Goal: Information Seeking & Learning: Find specific fact

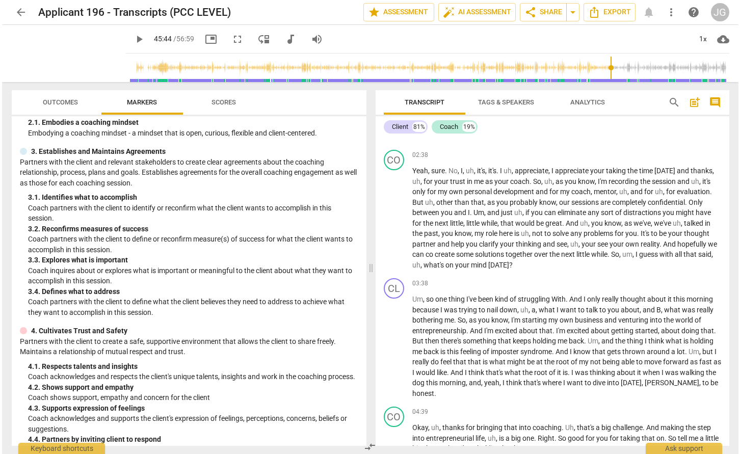
scroll to position [954, 0]
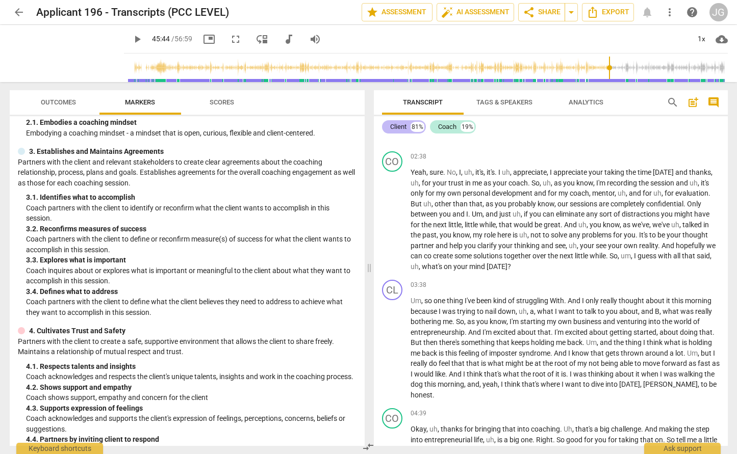
click at [401, 128] on div "Client" at bounding box center [398, 127] width 16 height 10
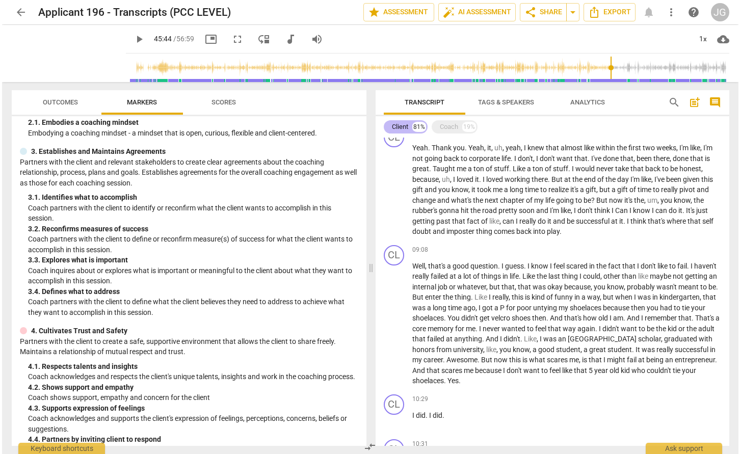
scroll to position [505, 0]
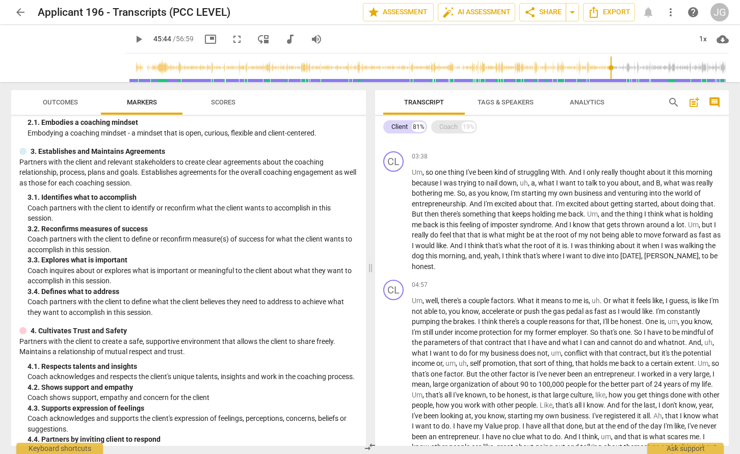
click at [454, 124] on div "Coach" at bounding box center [449, 127] width 18 height 10
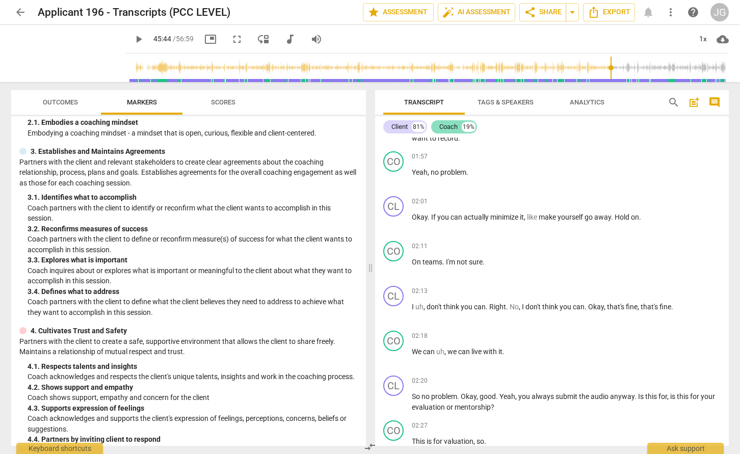
scroll to position [954, 0]
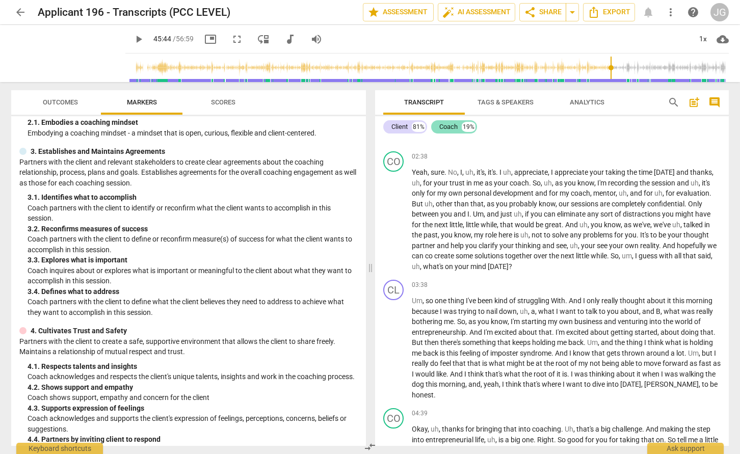
click at [454, 124] on div "Coach" at bounding box center [449, 127] width 18 height 10
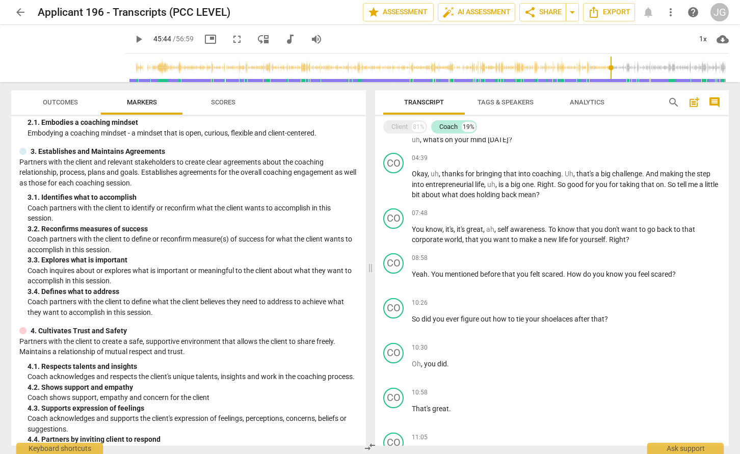
scroll to position [569, 0]
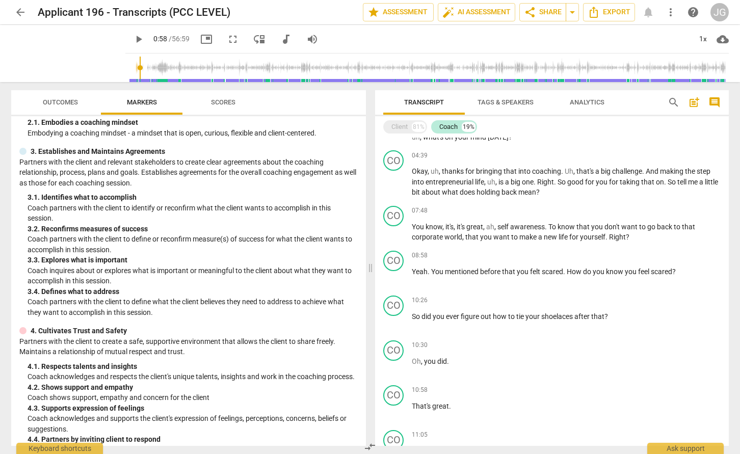
click at [178, 69] on input "range" at bounding box center [430, 68] width 600 height 33
click at [202, 70] on input "range" at bounding box center [430, 68] width 600 height 33
click at [82, 54] on span "play_arrow" at bounding box center [68, 53] width 27 height 27
click at [703, 41] on div "1x" at bounding box center [702, 39] width 19 height 16
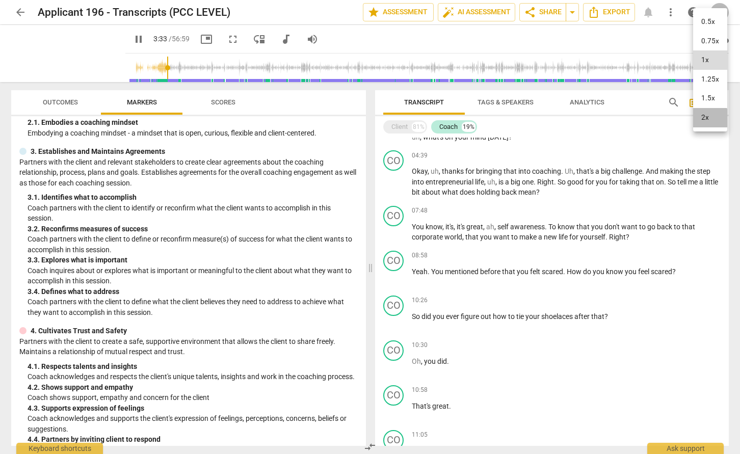
click at [707, 118] on li "2x" at bounding box center [710, 117] width 34 height 19
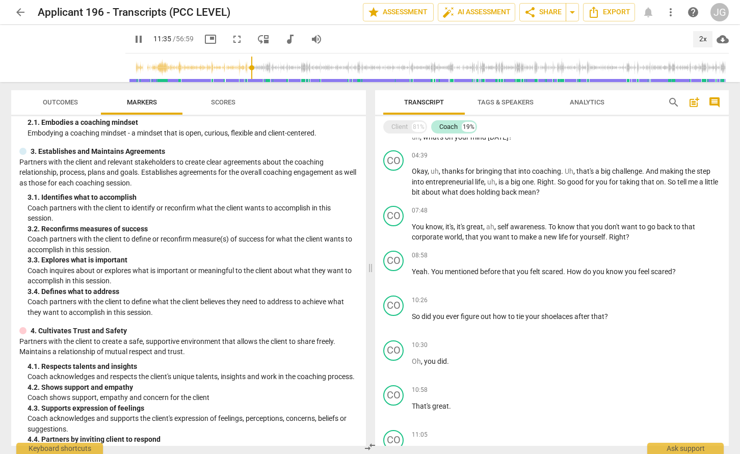
scroll to position [878, 0]
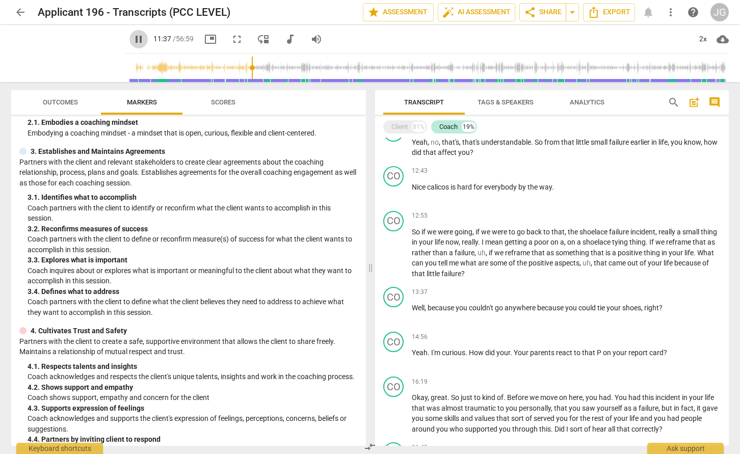
click at [145, 45] on span "pause" at bounding box center [139, 39] width 12 height 12
click at [82, 49] on span "play_arrow" at bounding box center [68, 53] width 27 height 27
click at [454, 126] on div "Coach" at bounding box center [449, 127] width 18 height 10
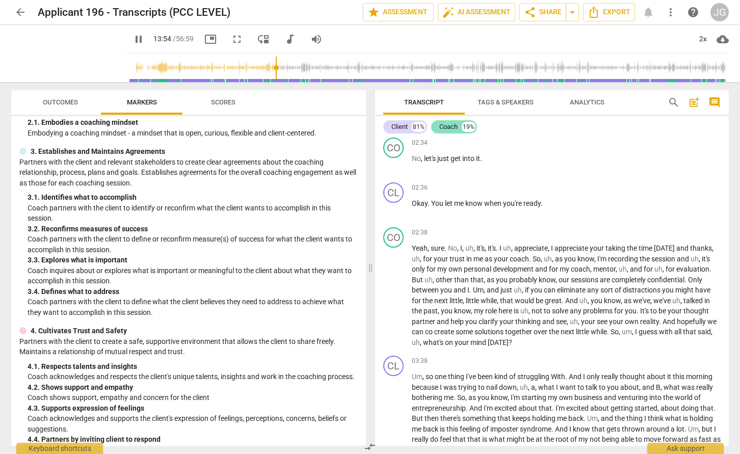
scroll to position [2271, 0]
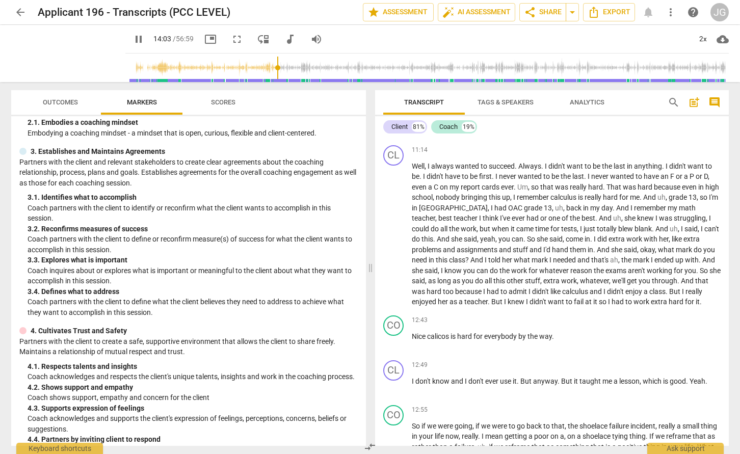
click at [455, 137] on div "Client 81% Coach 19% CL play_arrow pause 00:00 + Add competency keyboard_arrow_…" at bounding box center [552, 281] width 354 height 330
click at [455, 132] on div "Coach" at bounding box center [449, 127] width 18 height 10
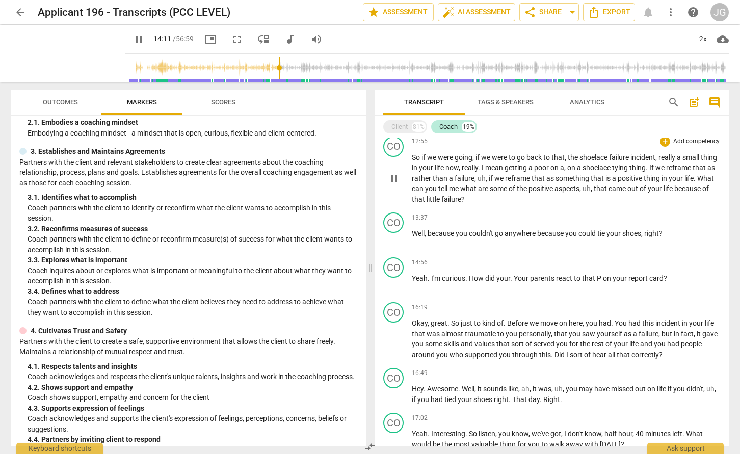
scroll to position [957, 0]
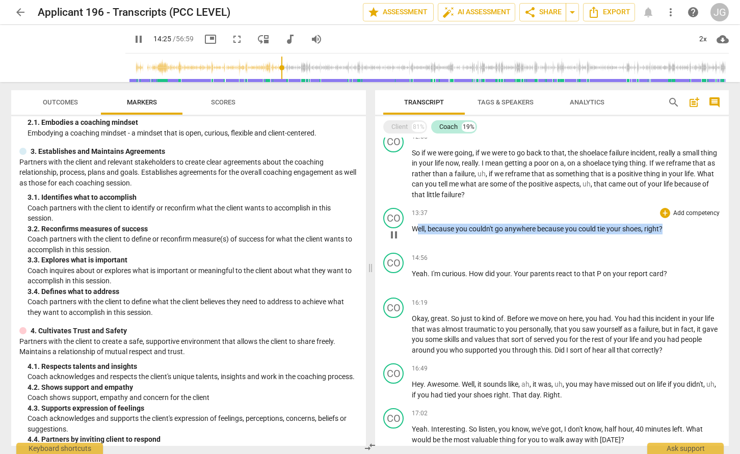
drag, startPoint x: 668, startPoint y: 230, endPoint x: 417, endPoint y: 233, distance: 251.9
click at [417, 233] on p "Well , because you couldn't go anywhere because you could tie your shoes , righ…" at bounding box center [566, 229] width 309 height 11
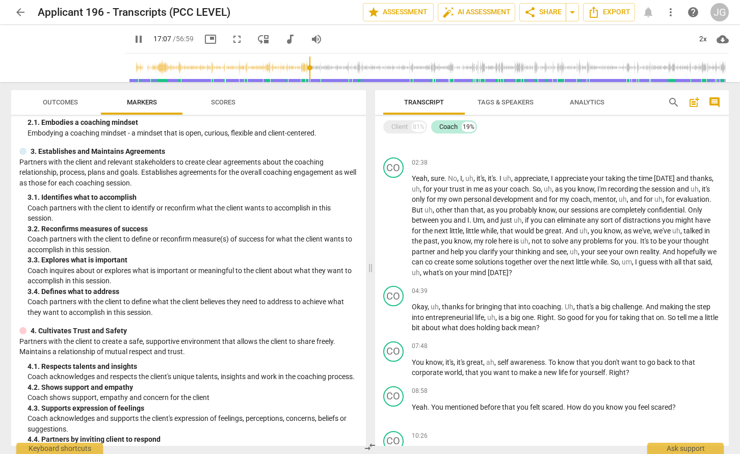
scroll to position [1134, 0]
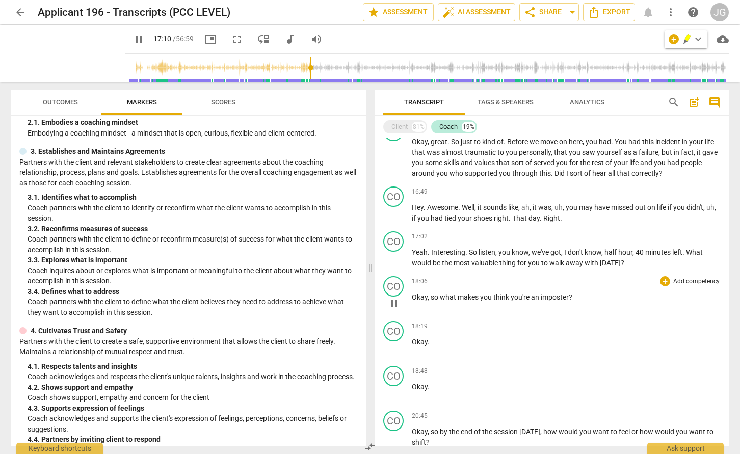
click at [605, 291] on div "18:06 + Add competency keyboard_arrow_right Okay , so what makes you think you'…" at bounding box center [566, 294] width 309 height 37
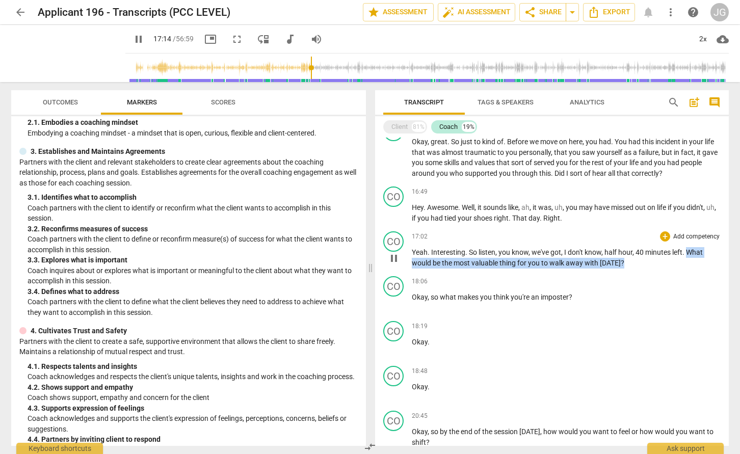
drag, startPoint x: 689, startPoint y: 252, endPoint x: 689, endPoint y: 261, distance: 8.2
click at [689, 261] on p "Yeah . Interesting . So listen , you know , we've got , I don't know , half hou…" at bounding box center [566, 257] width 309 height 21
copy p "What would be the most valuable thing for you to walk away with today ?"
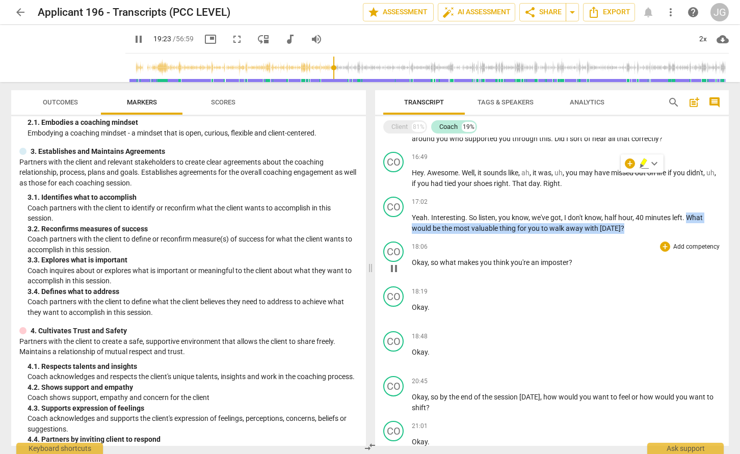
scroll to position [1271, 0]
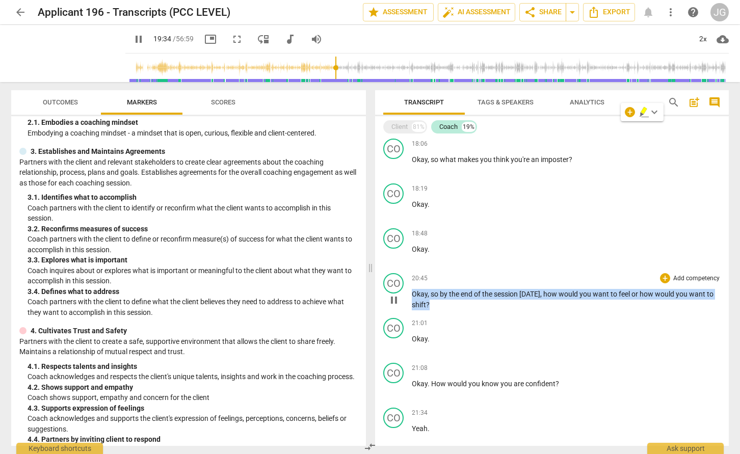
drag, startPoint x: 431, startPoint y: 302, endPoint x: 410, endPoint y: 292, distance: 23.3
click at [410, 292] on div "CO play_arrow pause 20:45 + Add competency keyboard_arrow_right Okay , so by th…" at bounding box center [552, 291] width 354 height 45
copy p "Okay , so by the end of the session today , how would you want to feel or how w…"
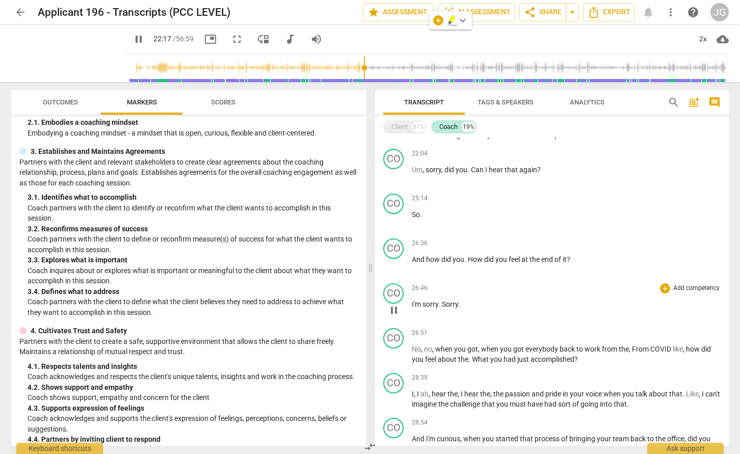
scroll to position [1439, 0]
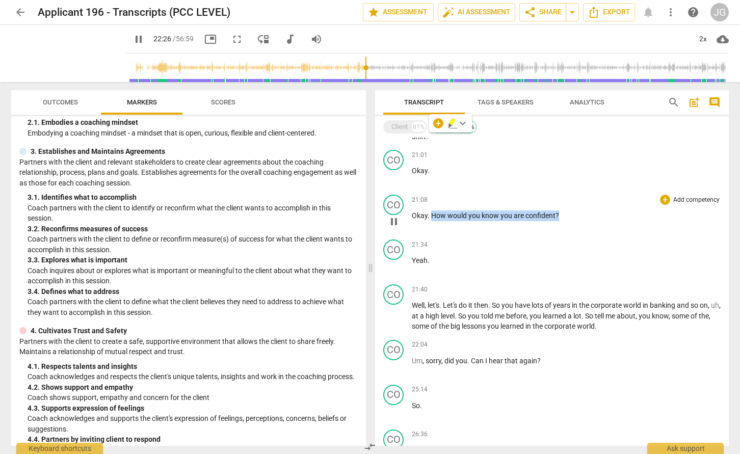
drag, startPoint x: 565, startPoint y: 216, endPoint x: 430, endPoint y: 215, distance: 134.6
click at [430, 215] on p "Okay . How would you know you are confident ?" at bounding box center [566, 216] width 309 height 11
copy p "How would you know you are confident ?"
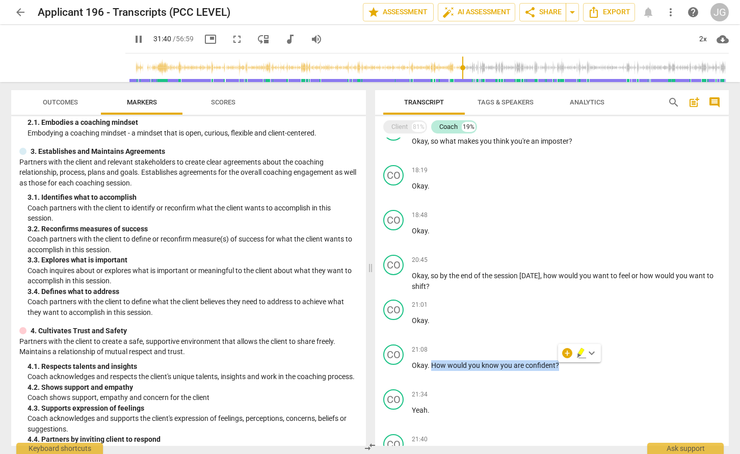
scroll to position [1285, 0]
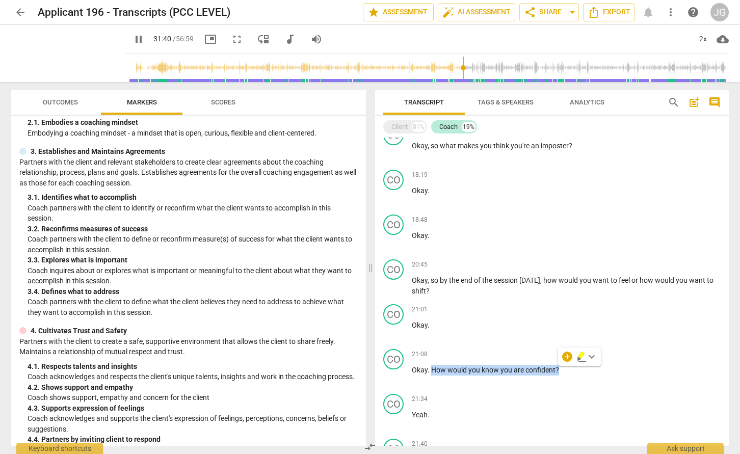
click at [460, 238] on p "Okay ." at bounding box center [566, 235] width 309 height 11
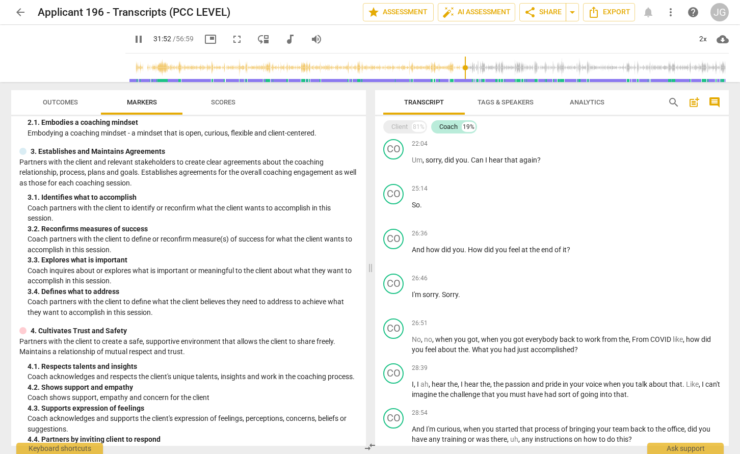
scroll to position [1651, 0]
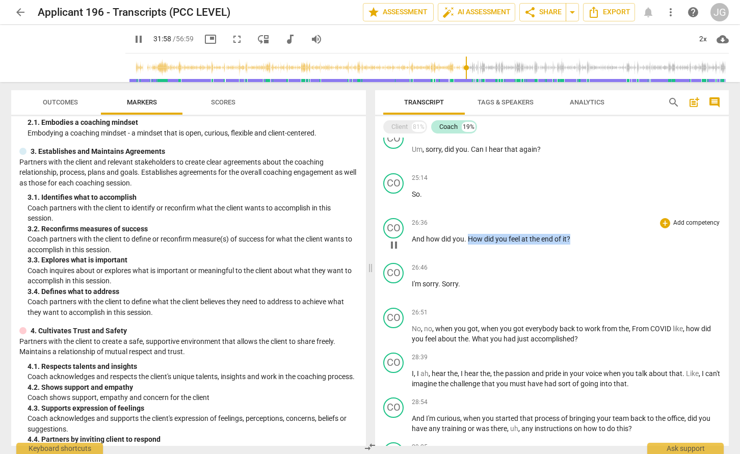
drag, startPoint x: 470, startPoint y: 237, endPoint x: 577, endPoint y: 239, distance: 107.6
click at [577, 239] on p "And how did you . How did you feel at the end of it ?" at bounding box center [566, 239] width 309 height 11
copy p "How did you feel at the end of it ?"
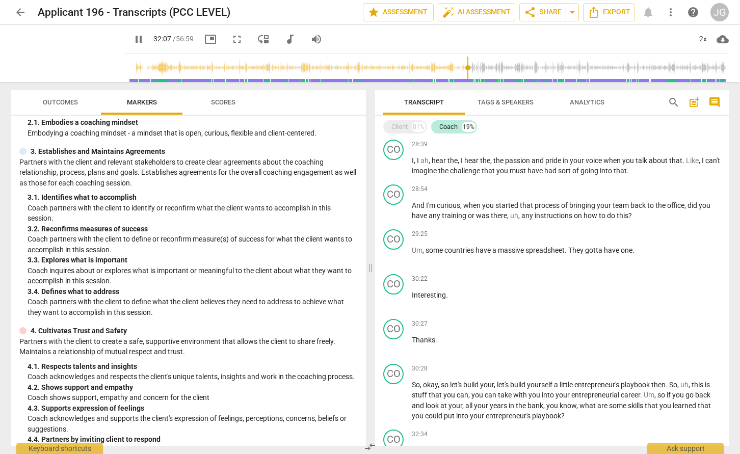
scroll to position [1906, 0]
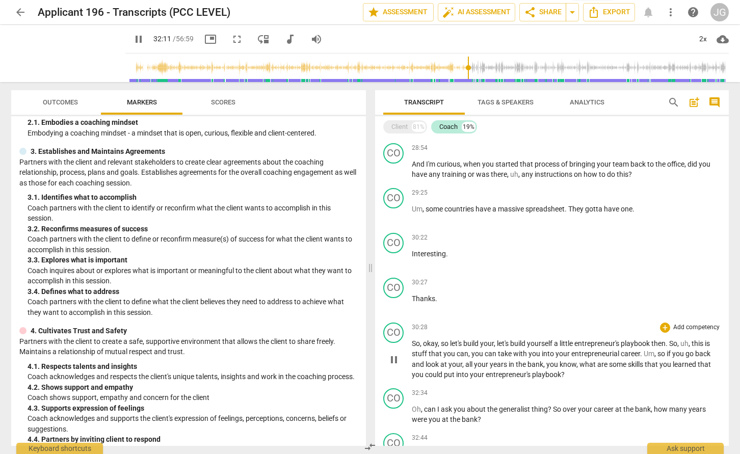
click at [547, 363] on span "you" at bounding box center [553, 365] width 13 height 8
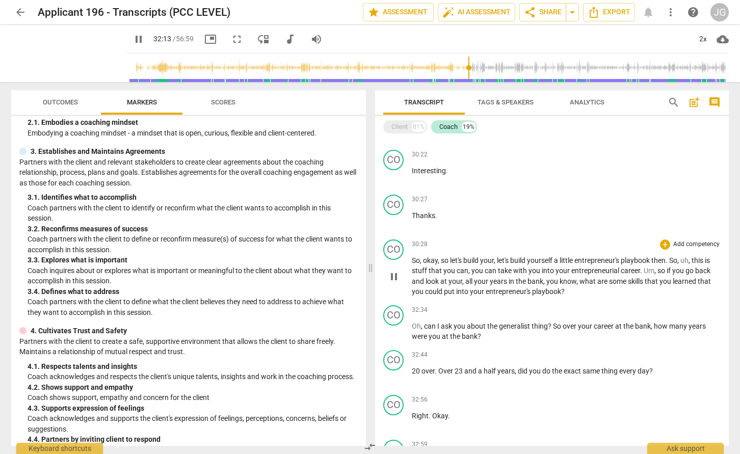
scroll to position [1996, 0]
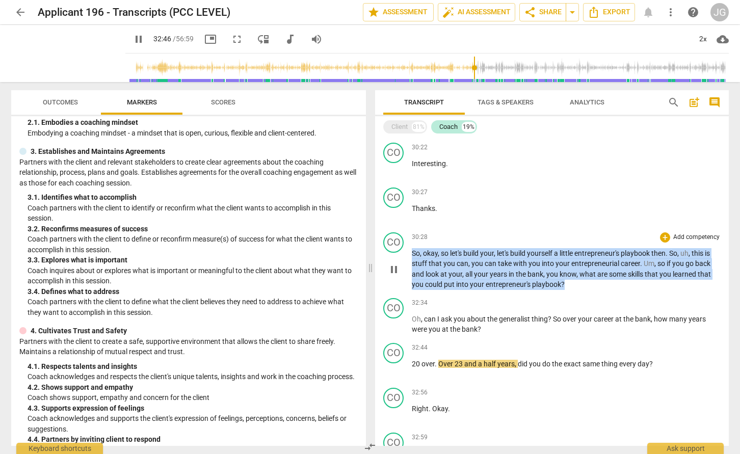
drag, startPoint x: 567, startPoint y: 284, endPoint x: 412, endPoint y: 254, distance: 157.4
click at [412, 254] on p "So , okay , so let's build your , let's build yourself a little entrepreneur's …" at bounding box center [566, 269] width 309 height 42
copy p "So , okay , so let's build your , let's build yourself a little entrepreneur's …"
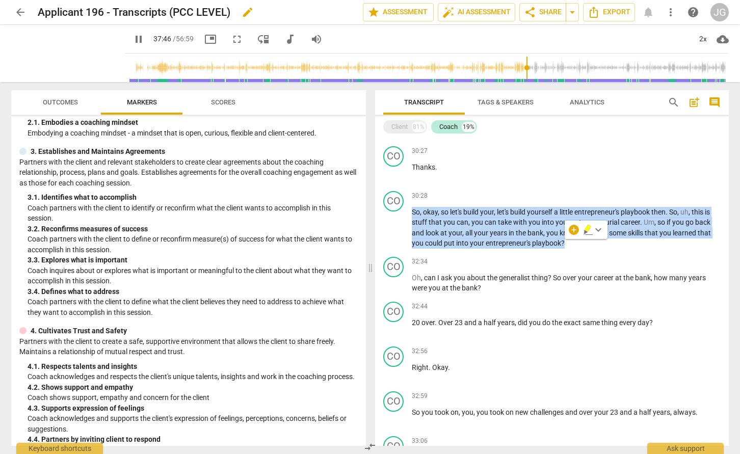
scroll to position [2732, 0]
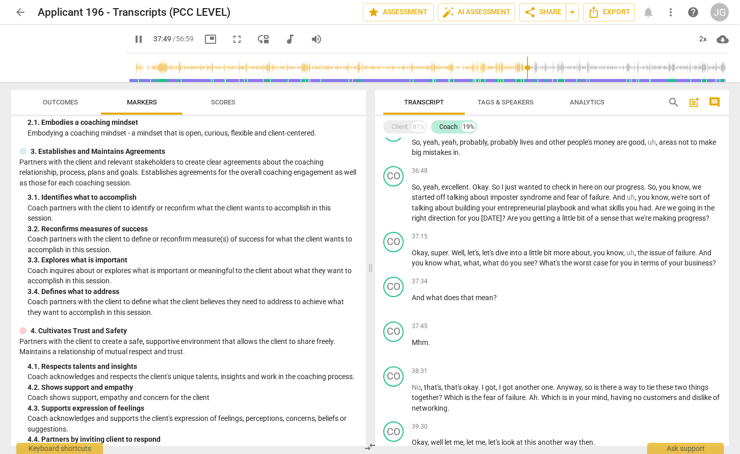
click at [145, 38] on span "pause" at bounding box center [139, 39] width 12 height 12
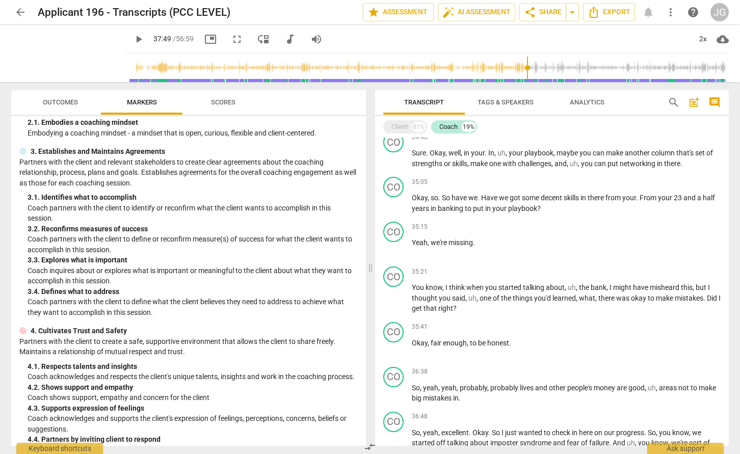
scroll to position [2490, 0]
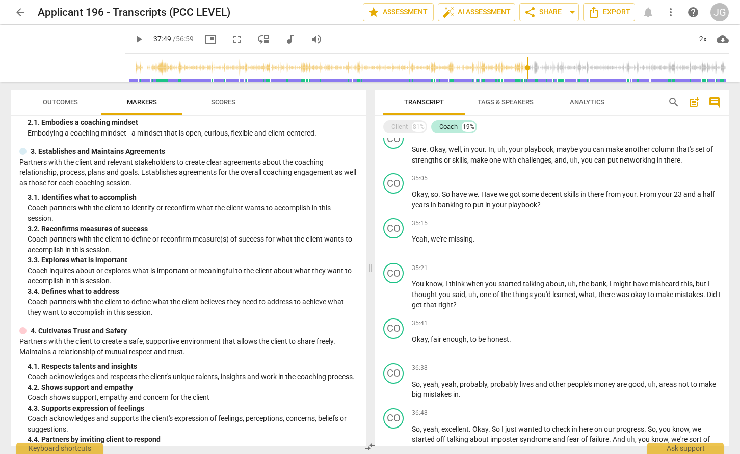
click at [449, 274] on div "35:21 + Add competency keyboard_arrow_right You know , I think when you started…" at bounding box center [566, 286] width 309 height 47
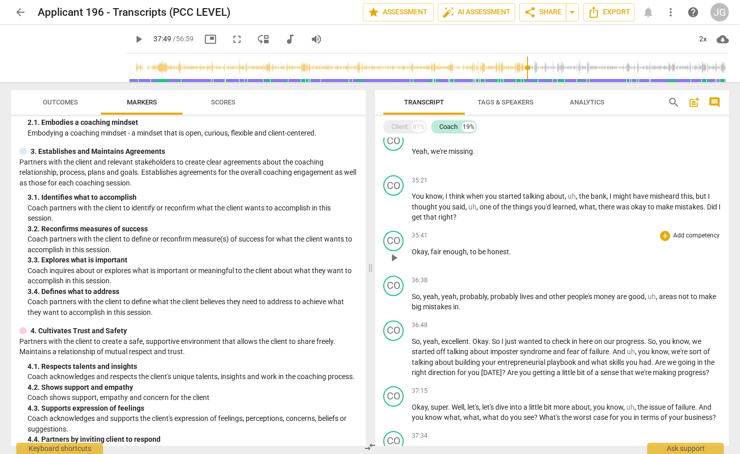
scroll to position [2579, 0]
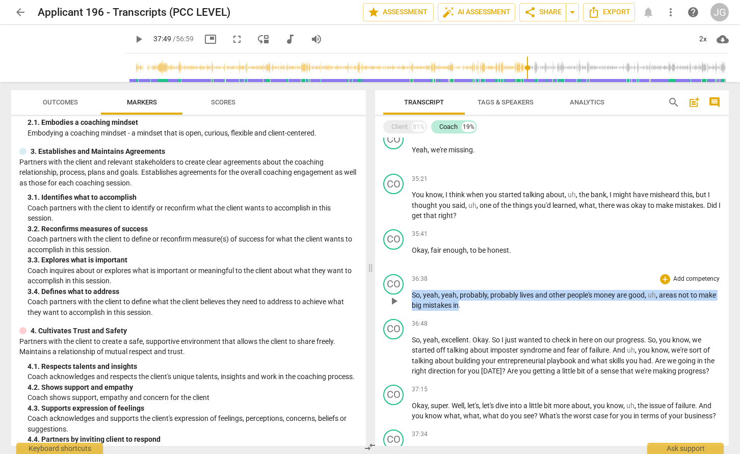
drag, startPoint x: 480, startPoint y: 304, endPoint x: 412, endPoint y: 292, distance: 68.9
click at [412, 292] on p "So , yeah , yeah , probably , probably lives and other people's money are good …" at bounding box center [566, 300] width 309 height 21
copy p "So , yeah , yeah , probably , probably lives and other people's money are good …"
click at [467, 229] on div "35:41 + Add competency keyboard_arrow_right" at bounding box center [566, 234] width 309 height 10
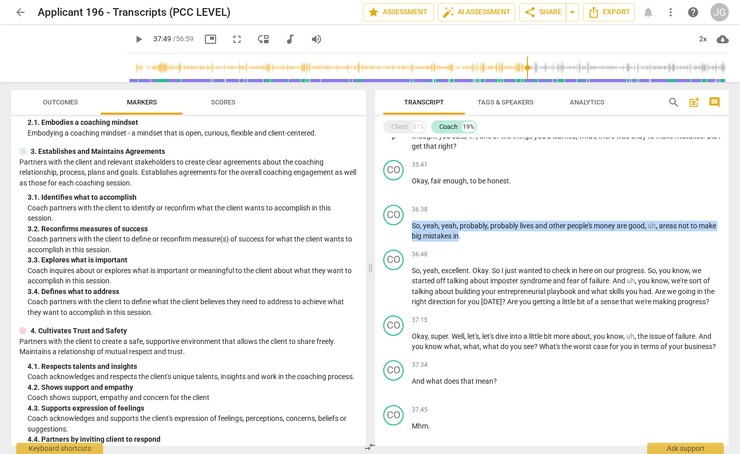
scroll to position [2691, 0]
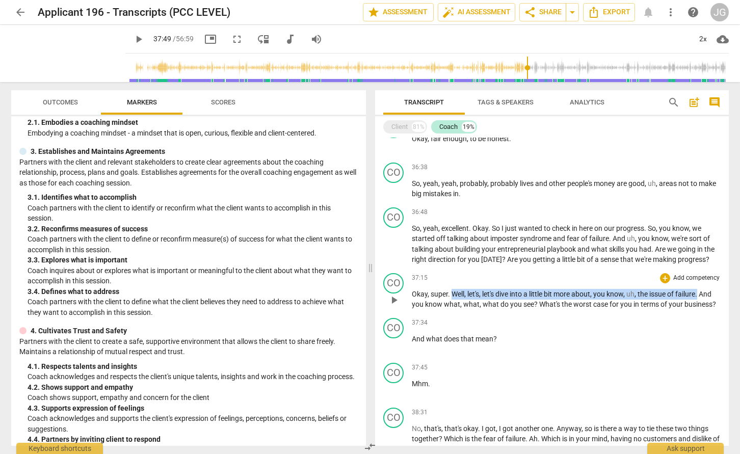
drag, startPoint x: 452, startPoint y: 293, endPoint x: 701, endPoint y: 295, distance: 249.4
click at [701, 295] on p "Okay , super . Well , let's , let's dive into a little bit more about , you kno…" at bounding box center [566, 299] width 309 height 21
copy p "Well , let's , let's dive into a little bit more about , you know , uh , the is…"
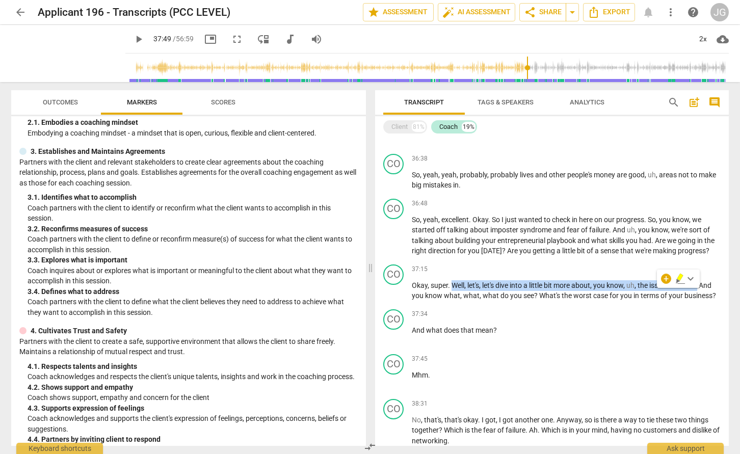
scroll to position [2680, 0]
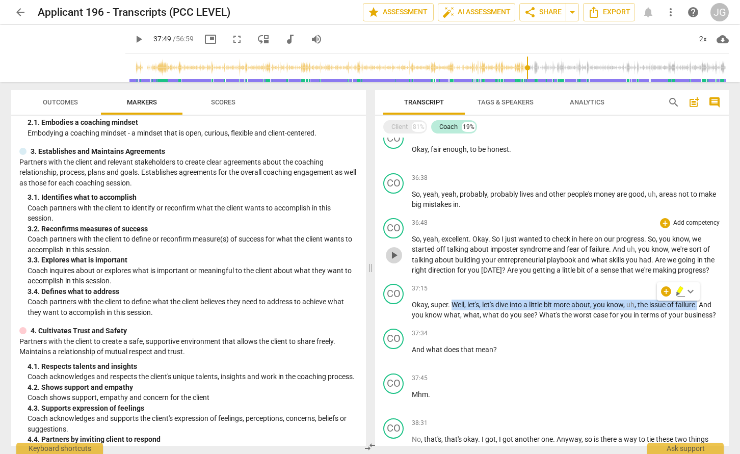
click at [395, 259] on span "play_arrow" at bounding box center [394, 255] width 12 height 12
click at [397, 260] on span "pause" at bounding box center [394, 255] width 12 height 12
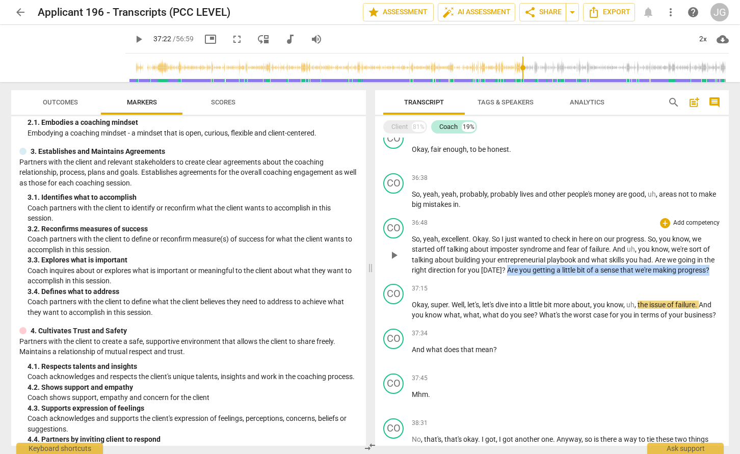
drag, startPoint x: 505, startPoint y: 271, endPoint x: 725, endPoint y: 272, distance: 219.8
click at [725, 272] on div "CO play_arrow pause 36:48 + Add competency keyboard_arrow_right So , yeah , exc…" at bounding box center [552, 247] width 354 height 66
copy p "Are you getting a little bit of a sense that we're making progress ?"
click at [145, 40] on span "play_arrow" at bounding box center [139, 39] width 12 height 12
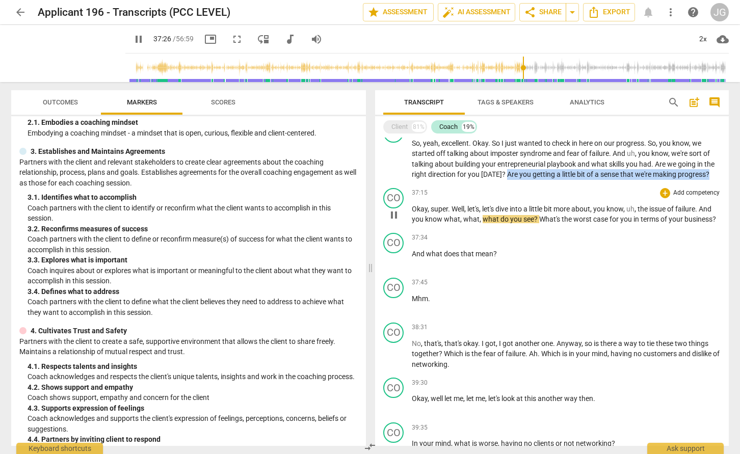
scroll to position [2776, 0]
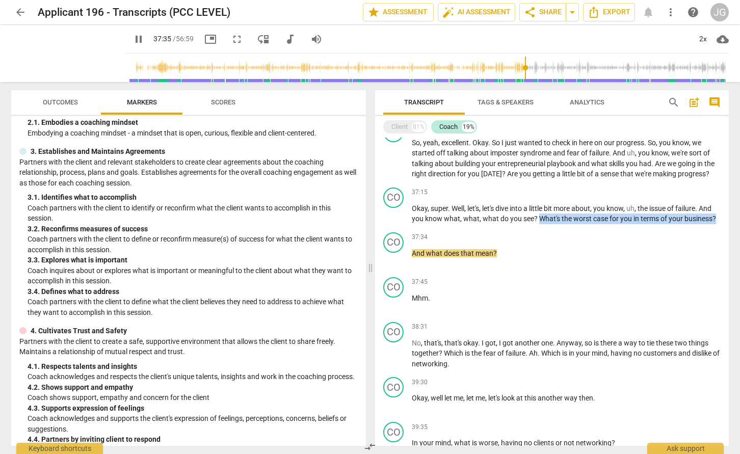
drag, startPoint x: 539, startPoint y: 219, endPoint x: 727, endPoint y: 219, distance: 188.2
click at [727, 219] on div "CL play_arrow pause 00:00 + Add competency keyboard_arrow_right Sam . Mhm . CO …" at bounding box center [552, 292] width 354 height 308
copy p "What's the worst case for you in terms of your business ?"
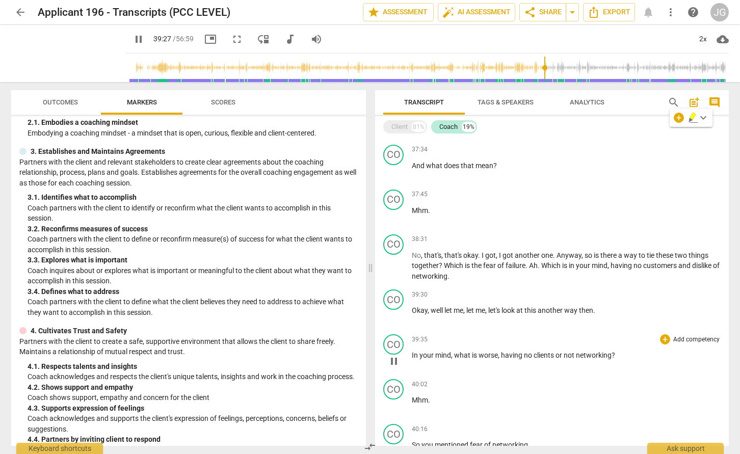
scroll to position [2887, 0]
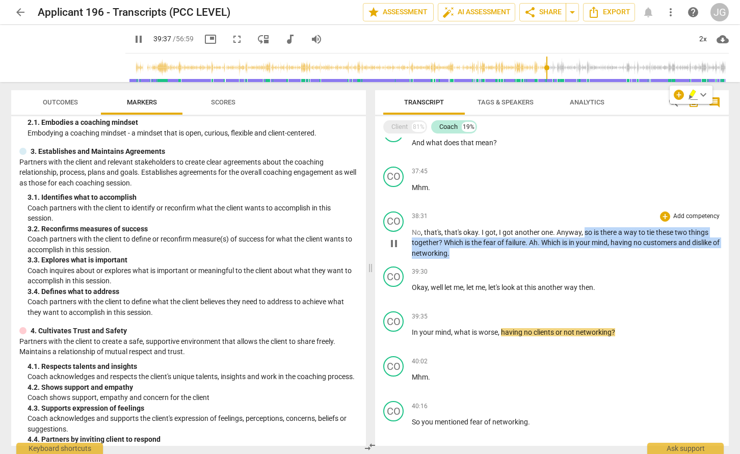
drag, startPoint x: 584, startPoint y: 230, endPoint x: 588, endPoint y: 251, distance: 21.2
click at [588, 251] on p "No , that's , that's okay . I got , I got another one . Anyway , so is there a …" at bounding box center [566, 243] width 309 height 32
copy p "so is there a way to tie these two things together ? Which is the fear of failu…"
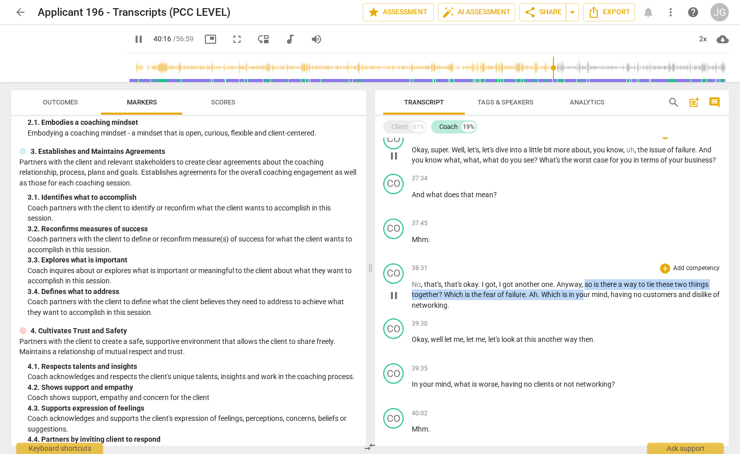
scroll to position [3168, 0]
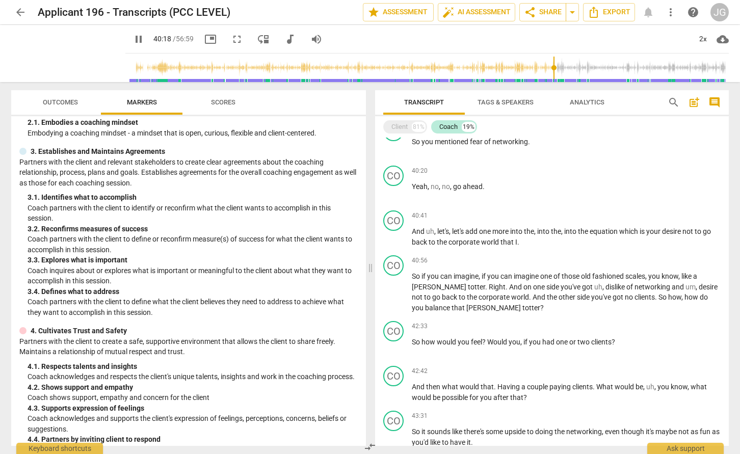
drag, startPoint x: 585, startPoint y: 285, endPoint x: 585, endPoint y: 296, distance: 11.2
click at [585, 296] on div "CL play_arrow pause 00:00 + Add competency keyboard_arrow_right Sam . Mhm . CO …" at bounding box center [552, 292] width 354 height 308
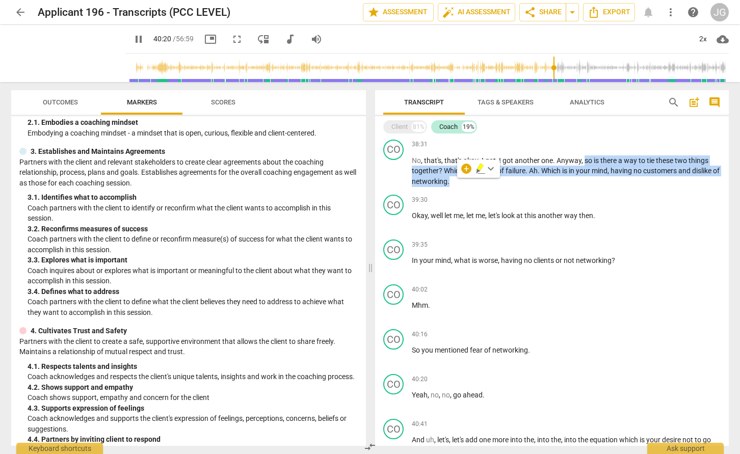
scroll to position [2955, 0]
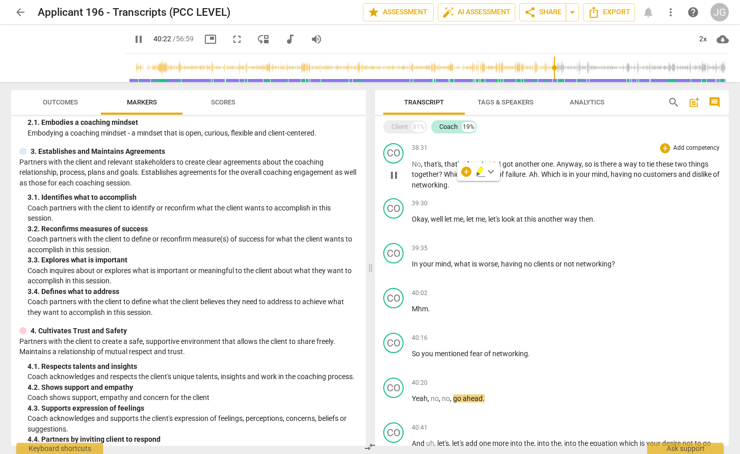
click at [557, 191] on div "CO play_arrow pause 38:31 + Add competency keyboard_arrow_right No , that's , t…" at bounding box center [552, 167] width 354 height 56
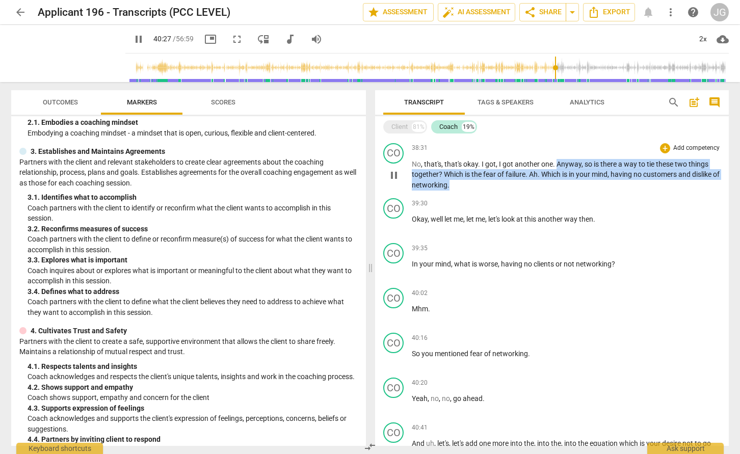
drag, startPoint x: 558, startPoint y: 163, endPoint x: 559, endPoint y: 180, distance: 16.9
click at [559, 180] on p "No , that's , that's okay . I got , I got another one . Anyway , so is there a …" at bounding box center [566, 175] width 309 height 32
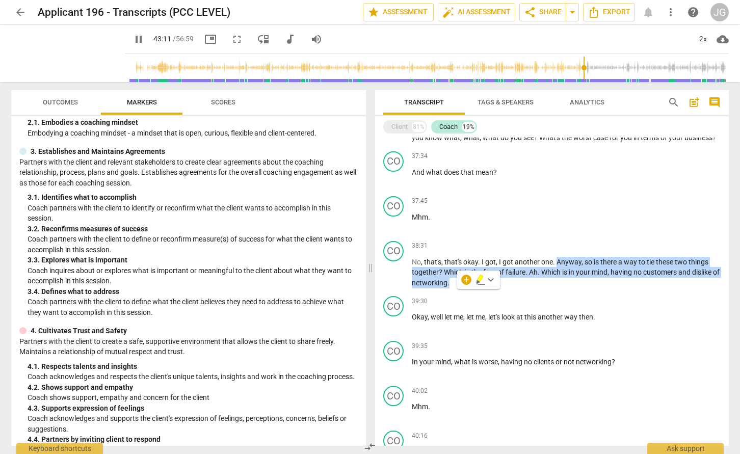
scroll to position [2783, 0]
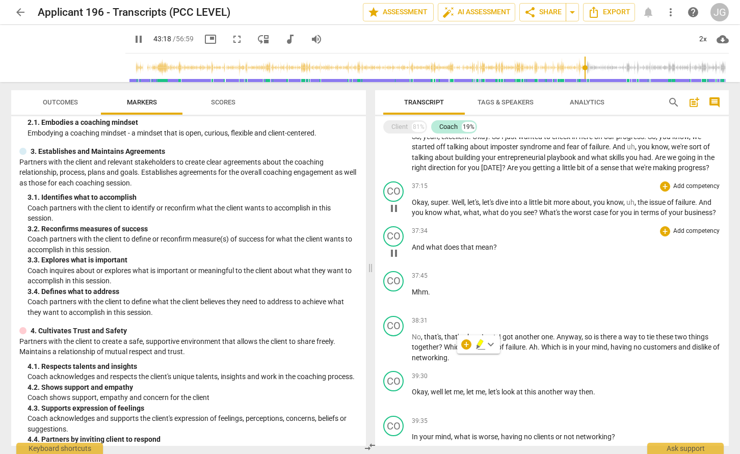
click at [494, 262] on div "37:34 + Add competency keyboard_arrow_right And what does that mean ?" at bounding box center [566, 244] width 309 height 37
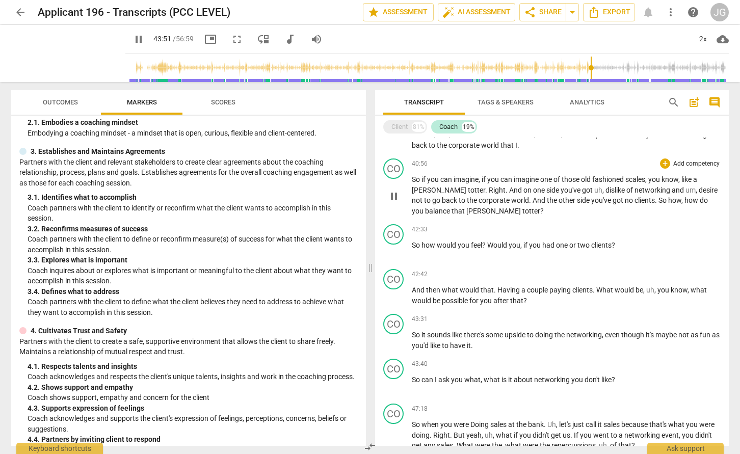
scroll to position [3268, 0]
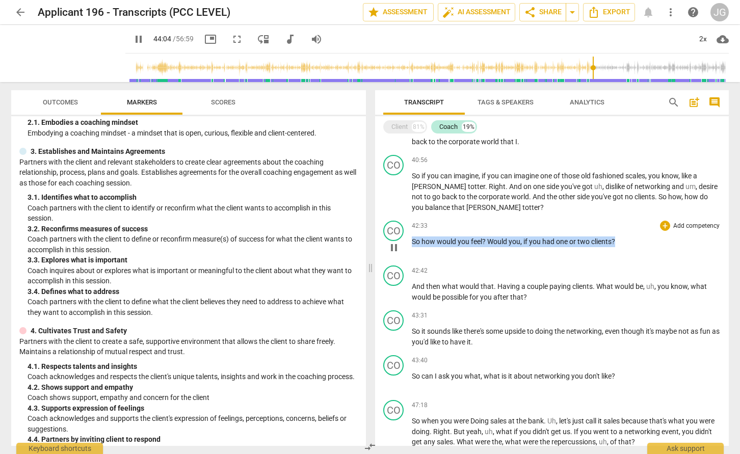
drag, startPoint x: 413, startPoint y: 241, endPoint x: 667, endPoint y: 242, distance: 254.4
click at [667, 242] on p "So how would you feel ? Would you , if you had one or two clients ?" at bounding box center [566, 242] width 309 height 11
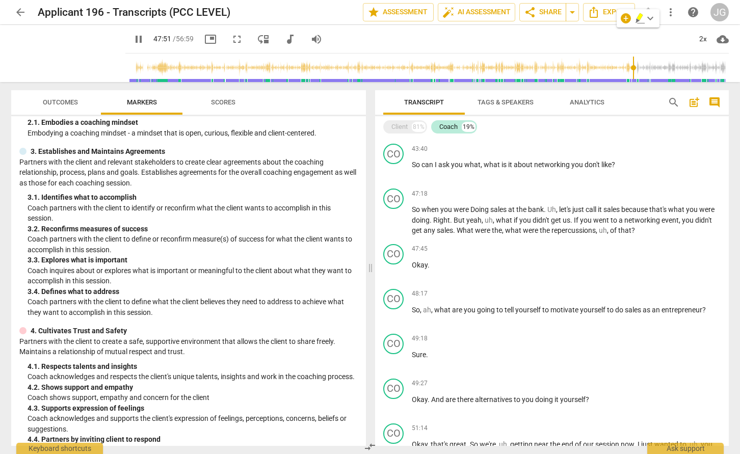
scroll to position [3479, 0]
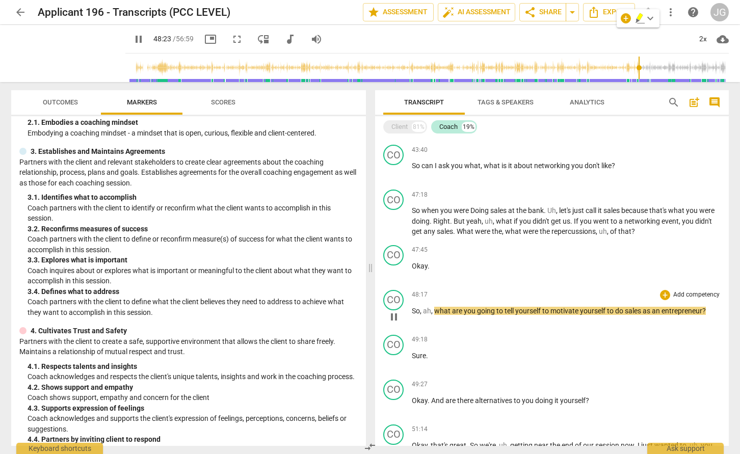
click at [492, 311] on span "going" at bounding box center [486, 311] width 19 height 8
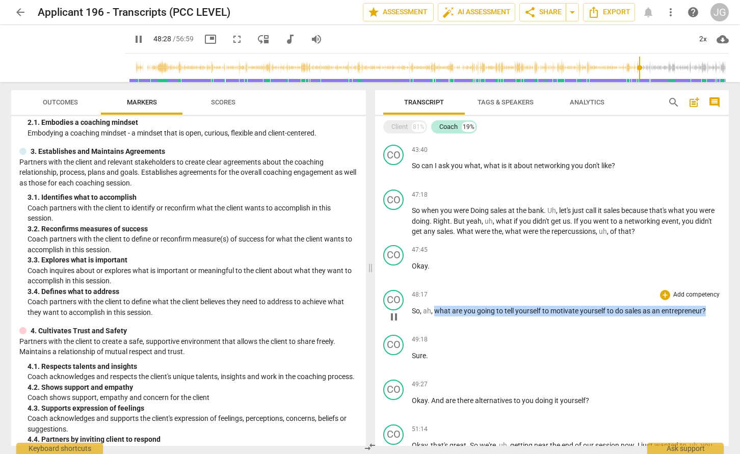
drag, startPoint x: 436, startPoint y: 311, endPoint x: 725, endPoint y: 311, distance: 288.6
click at [725, 311] on div "CO play_arrow pause 48:17 + Add competency keyboard_arrow_right So , ah , what …" at bounding box center [552, 308] width 354 height 45
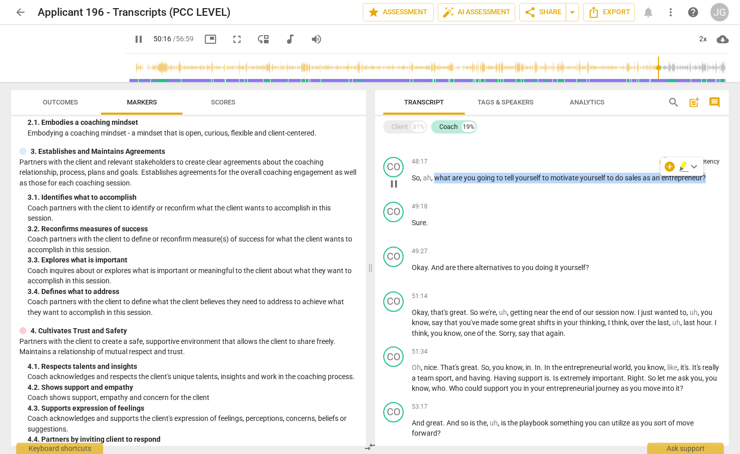
scroll to position [3615, 0]
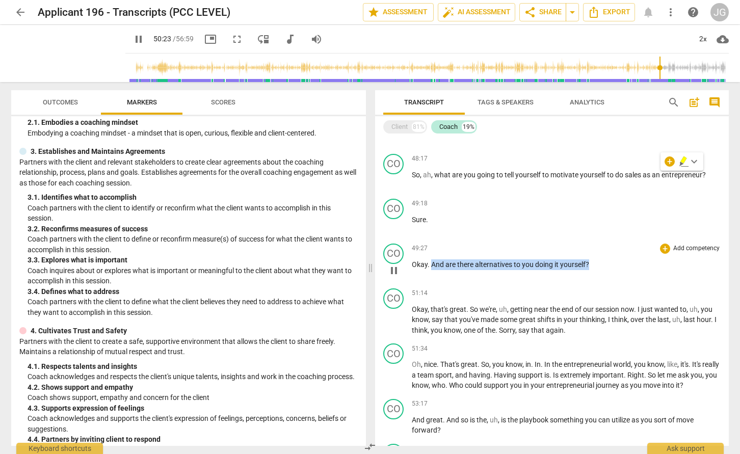
drag, startPoint x: 591, startPoint y: 263, endPoint x: 431, endPoint y: 264, distance: 159.6
click at [431, 264] on p "Okay . And are there alternatives to you doing it yourself ?" at bounding box center [566, 265] width 309 height 11
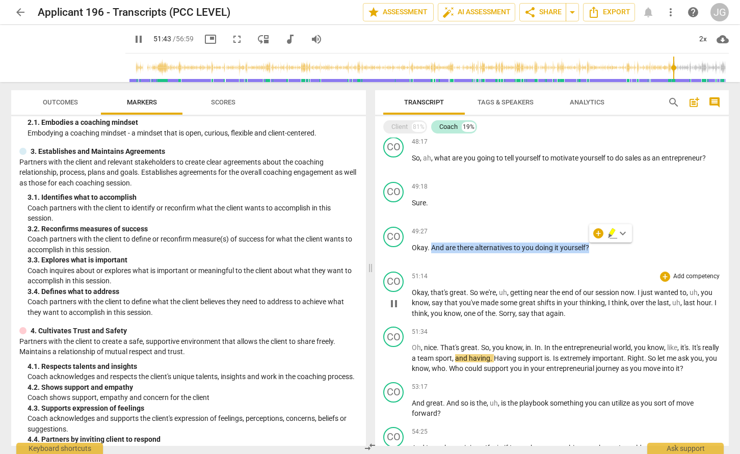
scroll to position [3633, 0]
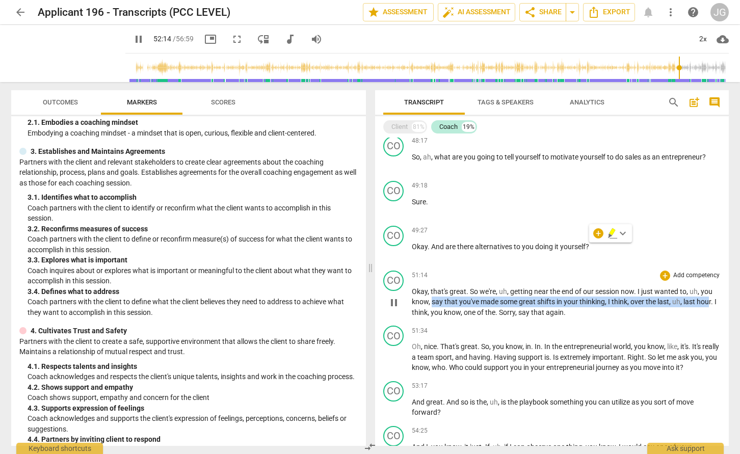
drag, startPoint x: 431, startPoint y: 301, endPoint x: 710, endPoint y: 301, distance: 278.9
click at [710, 301] on p "Okay , that's great . So we're , uh , getting near the end of our session now .…" at bounding box center [566, 303] width 309 height 32
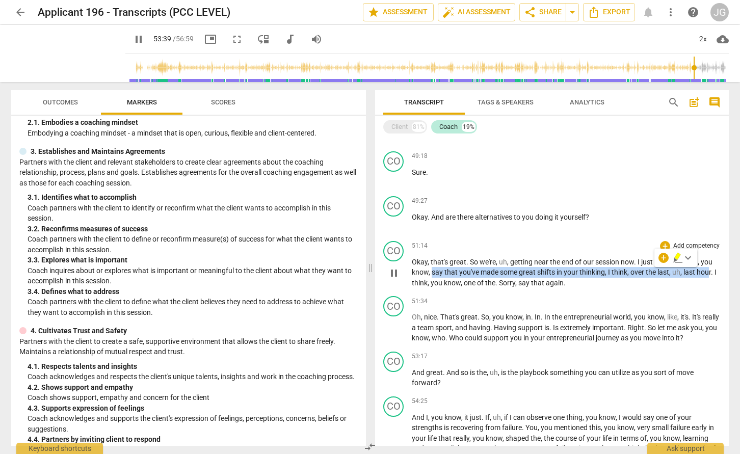
scroll to position [3664, 0]
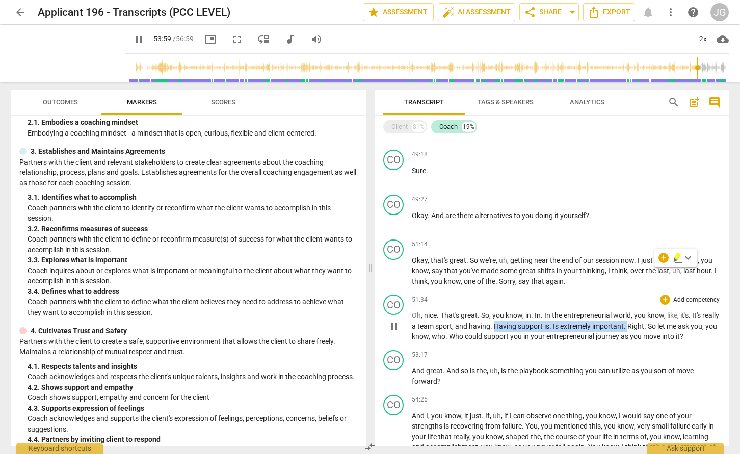
drag, startPoint x: 512, startPoint y: 325, endPoint x: 648, endPoint y: 326, distance: 136.1
click at [648, 326] on p "Oh , nice . That's great . So , you know , in . In . In the entrepreneurial wor…" at bounding box center [566, 327] width 309 height 32
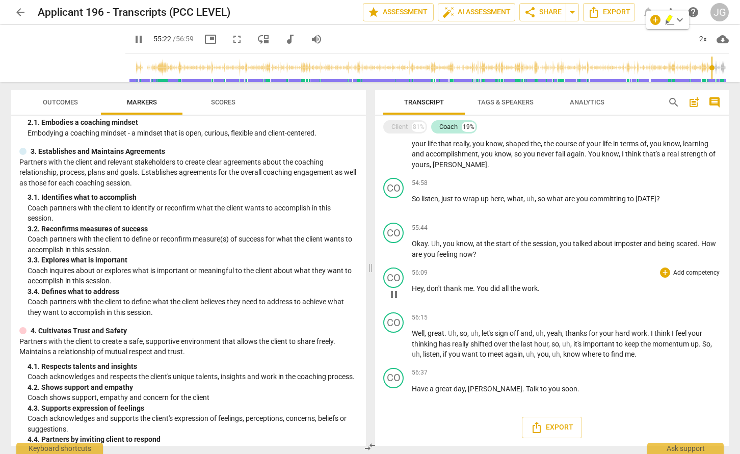
click at [504, 285] on span "all" at bounding box center [506, 289] width 9 height 8
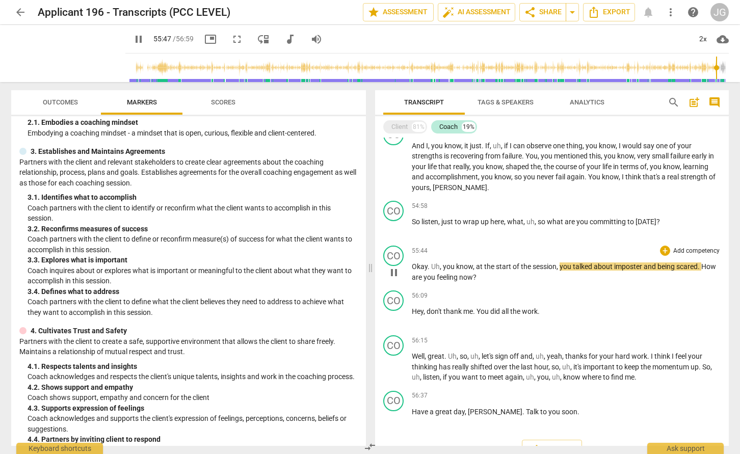
scroll to position [3911, 0]
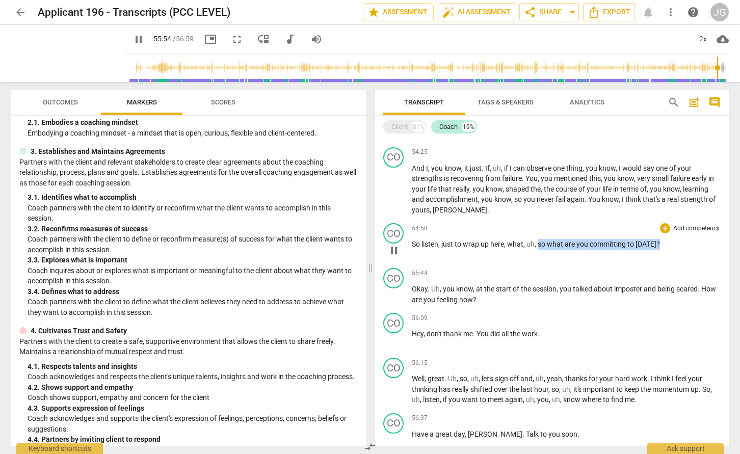
drag, startPoint x: 538, startPoint y: 245, endPoint x: 668, endPoint y: 247, distance: 130.0
click at [668, 247] on p "So listen , just to wrap up here , what , uh , so what are you committing to to…" at bounding box center [566, 244] width 309 height 11
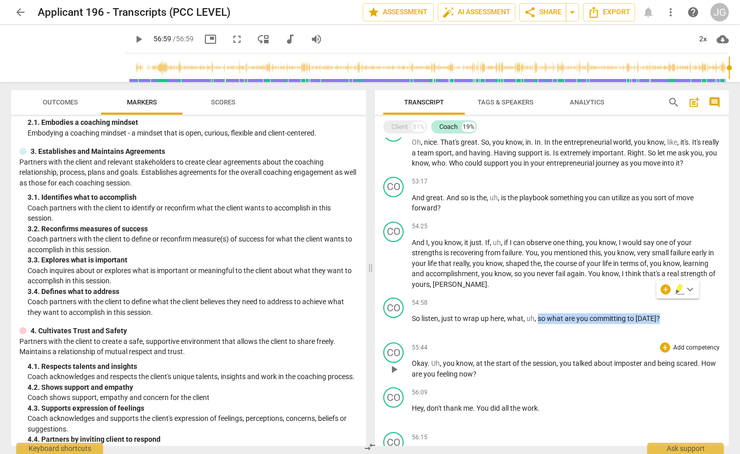
scroll to position [3803, 0]
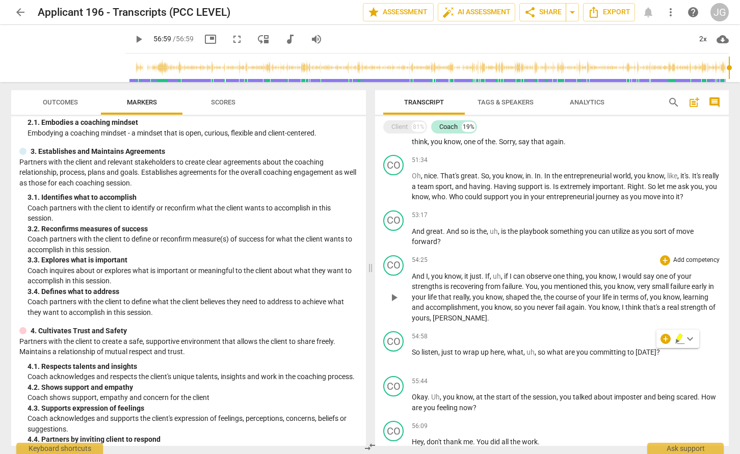
click at [487, 280] on span "If" at bounding box center [487, 276] width 5 height 8
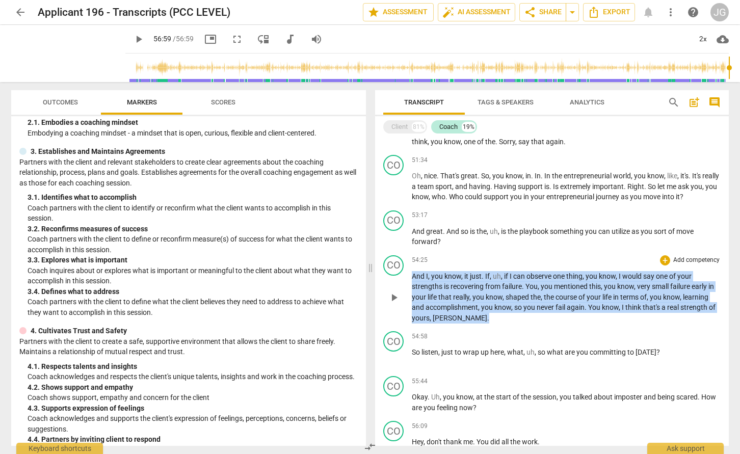
drag, startPoint x: 411, startPoint y: 273, endPoint x: 512, endPoint y: 315, distance: 108.6
click at [512, 315] on p "And I , you know , it just . If , uh , if I can observe one thing , you know , …" at bounding box center [566, 297] width 309 height 53
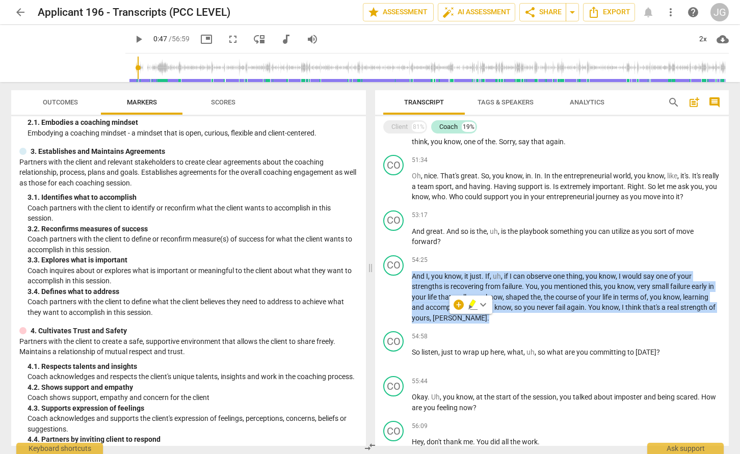
click at [176, 64] on input "range" at bounding box center [430, 68] width 600 height 33
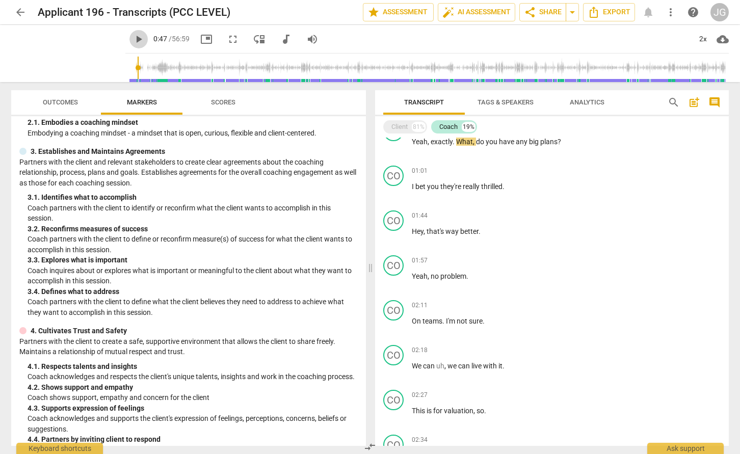
click at [145, 40] on span "play_arrow" at bounding box center [139, 39] width 12 height 12
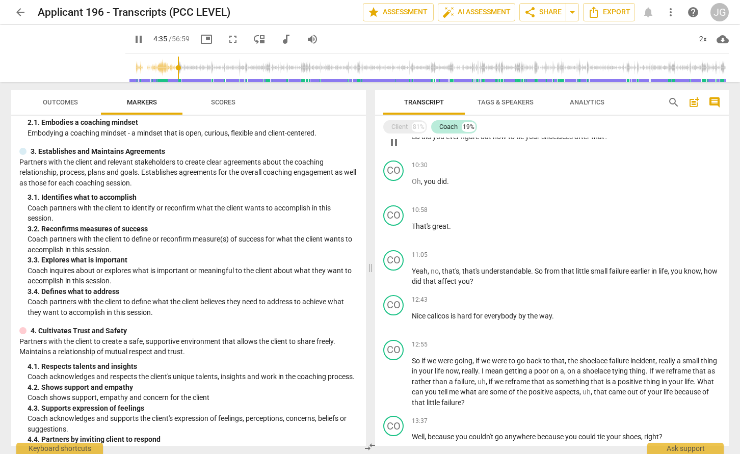
scroll to position [749, 0]
click at [145, 34] on span "pause" at bounding box center [139, 39] width 12 height 12
click at [145, 42] on span "play_arrow" at bounding box center [139, 39] width 12 height 12
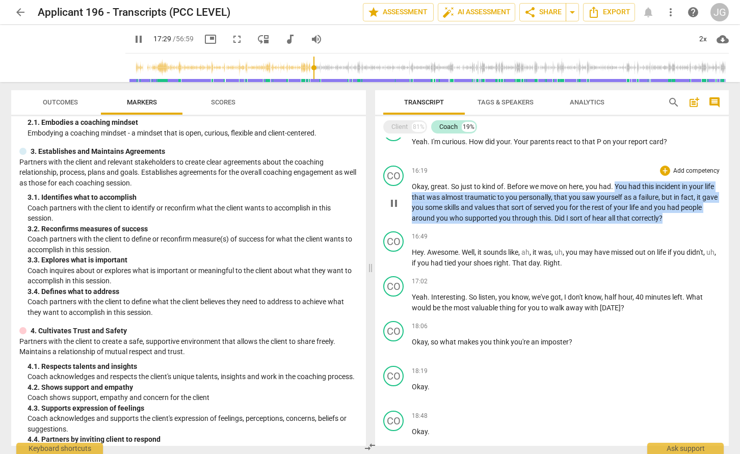
drag, startPoint x: 617, startPoint y: 185, endPoint x: 668, endPoint y: 222, distance: 63.5
click at [668, 222] on p "Okay , great . So just to kind of . Before we move on here , you had . You had …" at bounding box center [566, 203] width 309 height 42
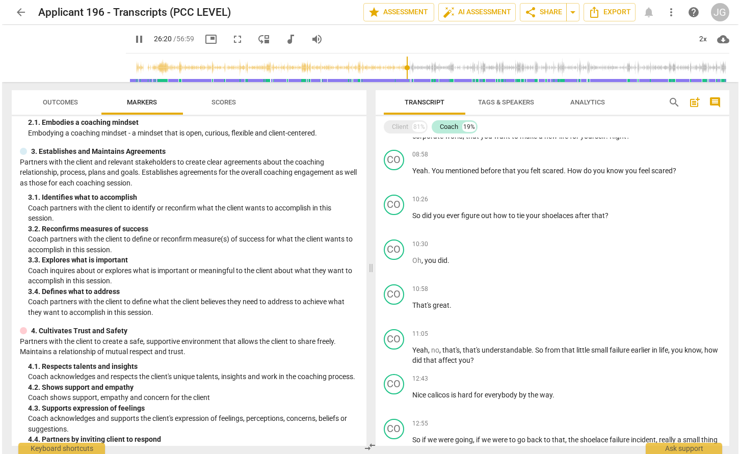
scroll to position [663, 0]
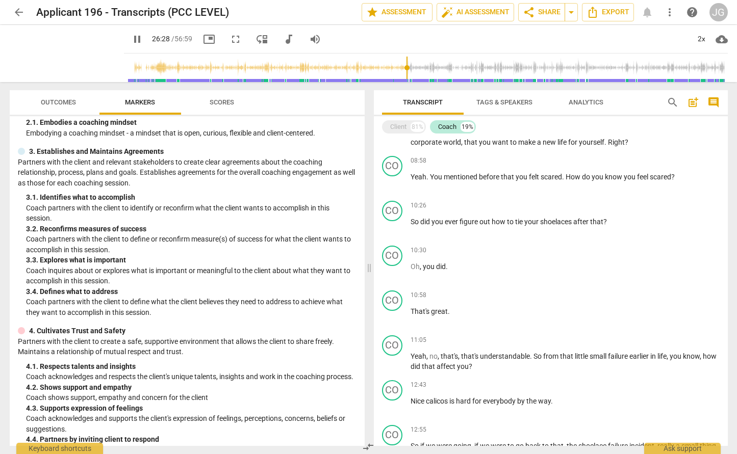
click at [674, 104] on span "search" at bounding box center [672, 102] width 12 height 12
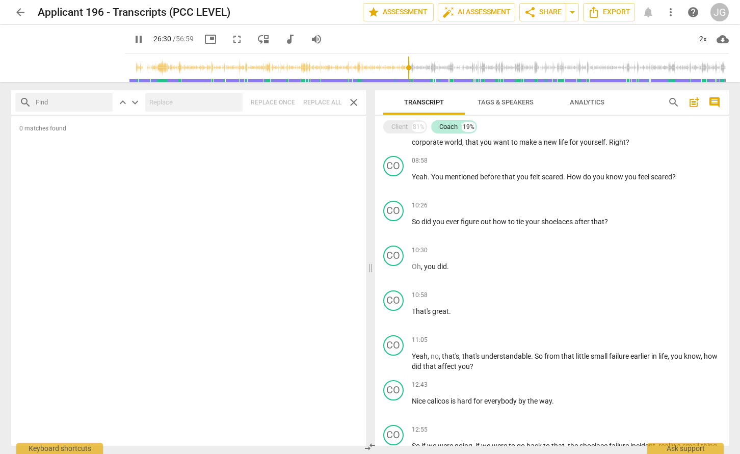
type input "1591"
type input "i"
type input "1591"
type input "im"
type input "1592"
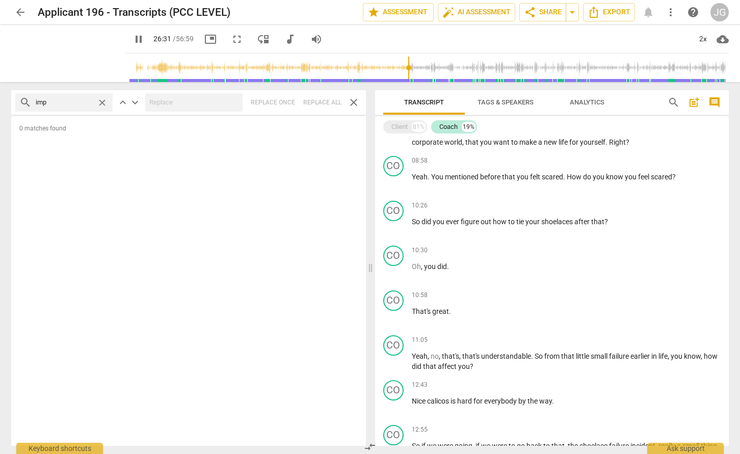
type input "impo"
type input "1592"
type input "impost"
type input "1593"
type input "imposter"
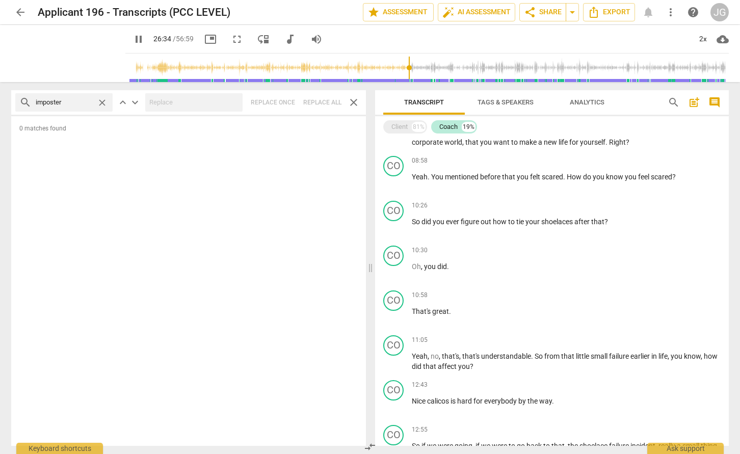
type input "1595"
type input "imposter"
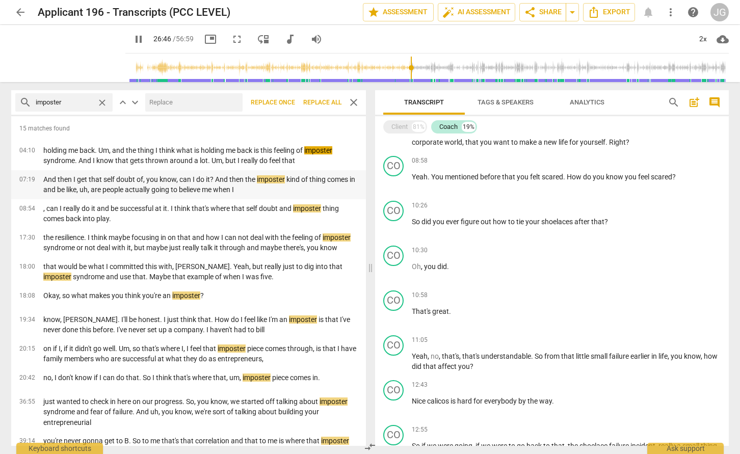
scroll to position [1793, 0]
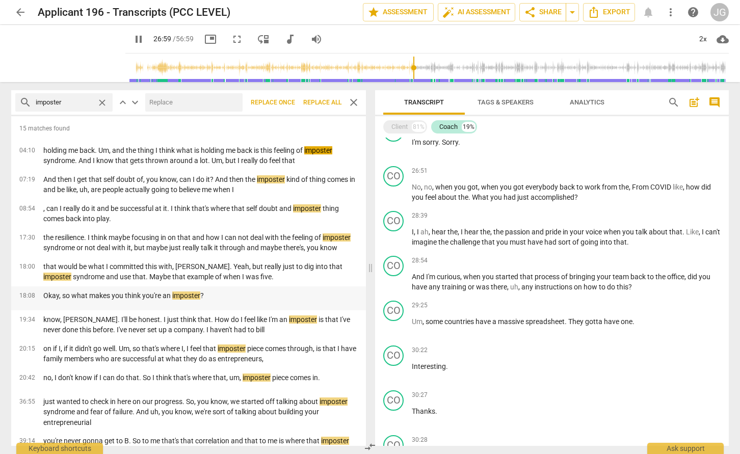
click at [215, 296] on div "Okay, so what makes you think you're an imposter ?" at bounding box center [200, 296] width 331 height 11
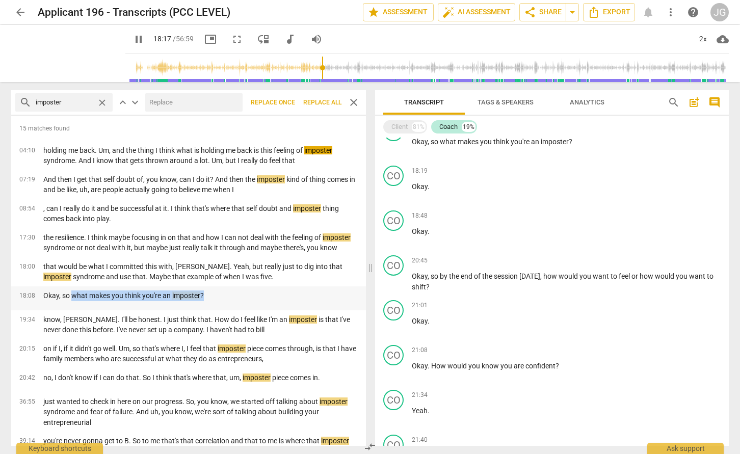
drag, startPoint x: 209, startPoint y: 297, endPoint x: 73, endPoint y: 297, distance: 135.6
click at [73, 297] on div "Okay, so what makes you think you're an imposter ?" at bounding box center [200, 296] width 331 height 11
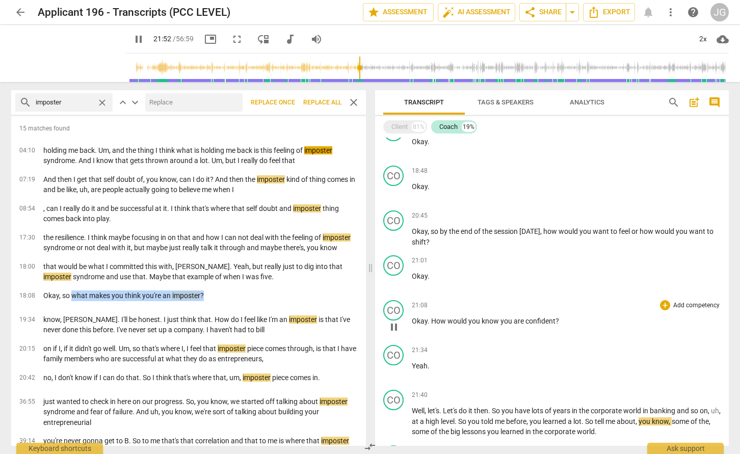
scroll to position [1333, 0]
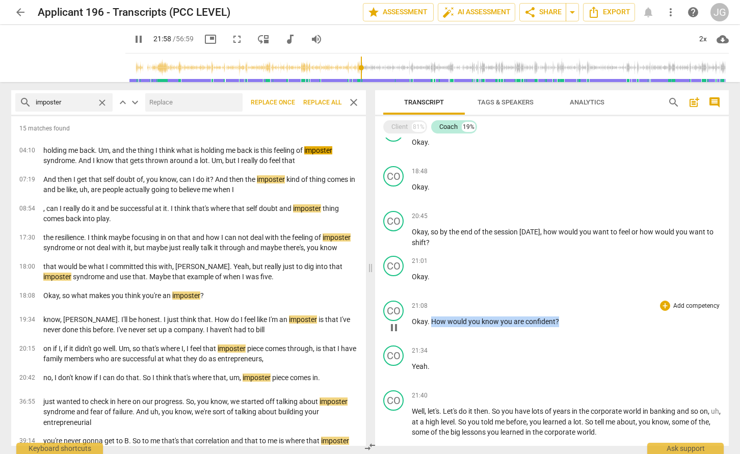
drag, startPoint x: 563, startPoint y: 324, endPoint x: 431, endPoint y: 322, distance: 132.1
click at [431, 322] on p "Okay . How would you know you are confident ?" at bounding box center [566, 322] width 309 height 11
click at [431, 322] on span "How" at bounding box center [439, 322] width 16 height 8
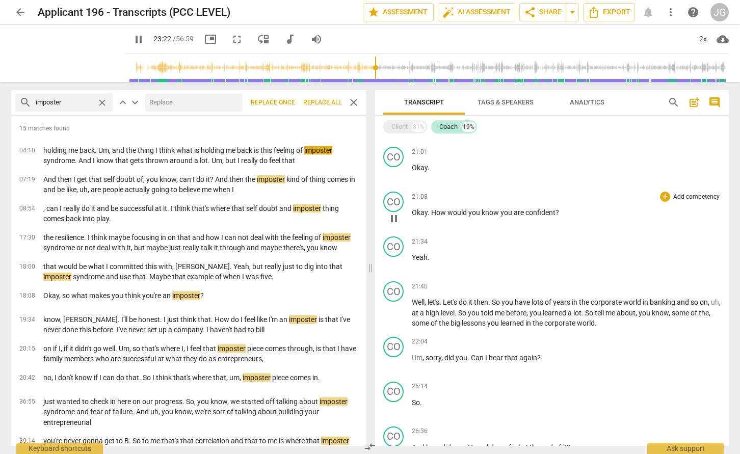
scroll to position [1526, 0]
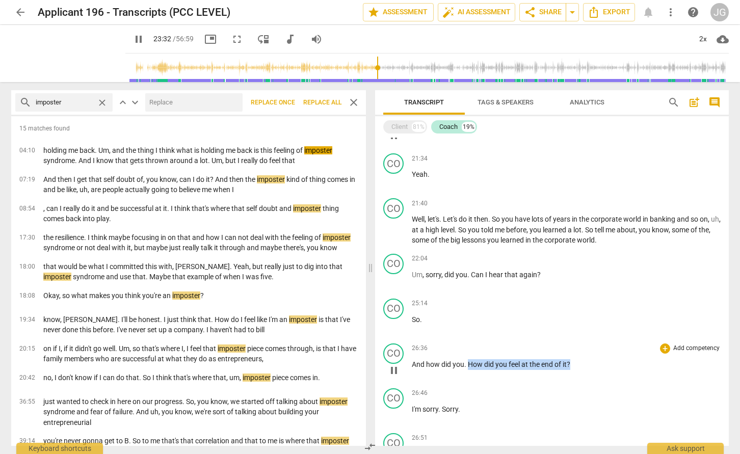
drag, startPoint x: 560, startPoint y: 364, endPoint x: 468, endPoint y: 364, distance: 91.8
click at [468, 364] on p "And how did you . How did you feel at the end of it ?" at bounding box center [566, 364] width 309 height 11
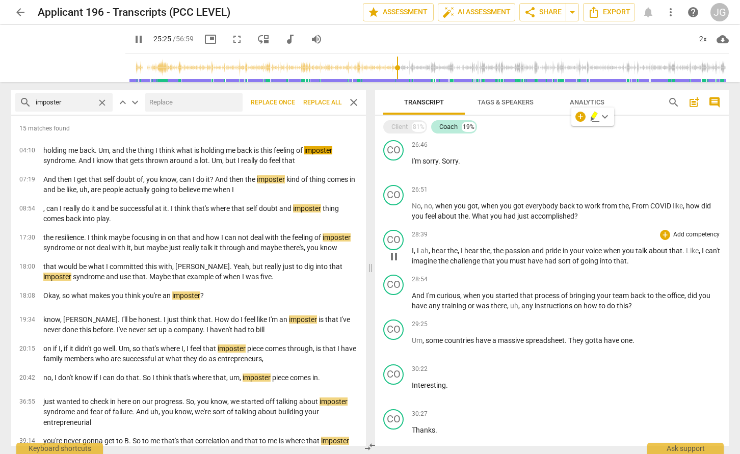
scroll to position [1775, 0]
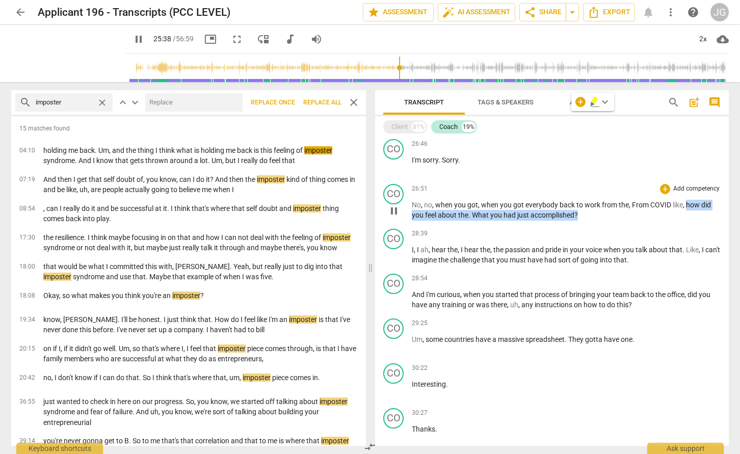
drag, startPoint x: 686, startPoint y: 204, endPoint x: 686, endPoint y: 215, distance: 10.2
click at [686, 215] on p "No , no , when you got , when you got everybody back to work from the , From CO…" at bounding box center [566, 210] width 309 height 21
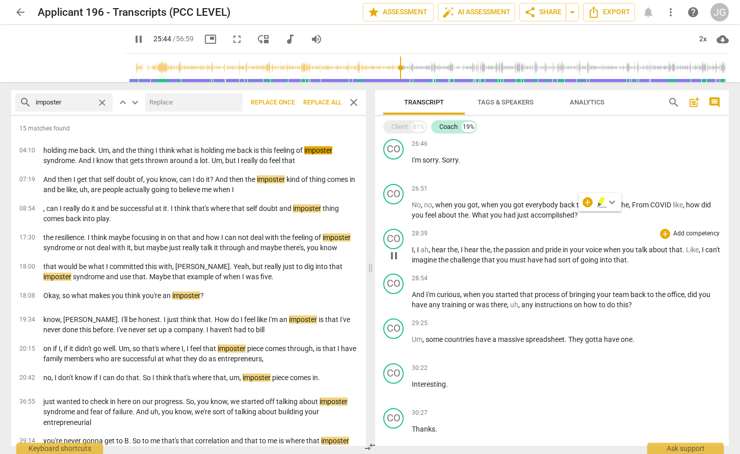
click at [647, 226] on div "CO play_arrow pause 28:39 + Add competency keyboard_arrow_right I , I ah , hear…" at bounding box center [552, 247] width 354 height 45
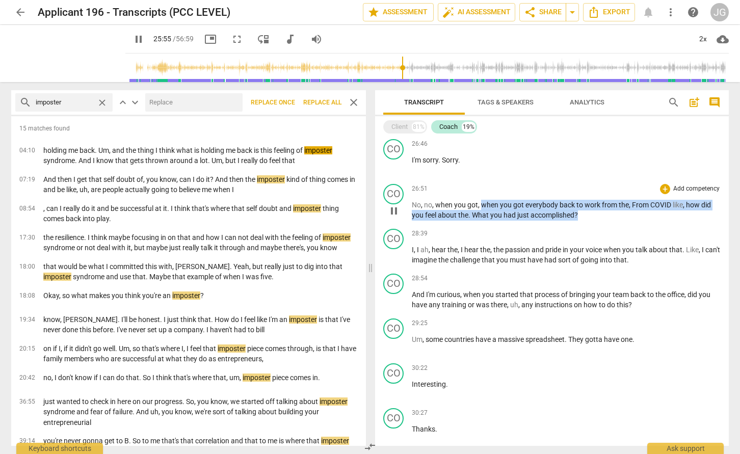
drag, startPoint x: 482, startPoint y: 205, endPoint x: 588, endPoint y: 215, distance: 107.0
click at [588, 215] on p "No , no , when you got , when you got everybody back to work from the , From CO…" at bounding box center [566, 210] width 309 height 21
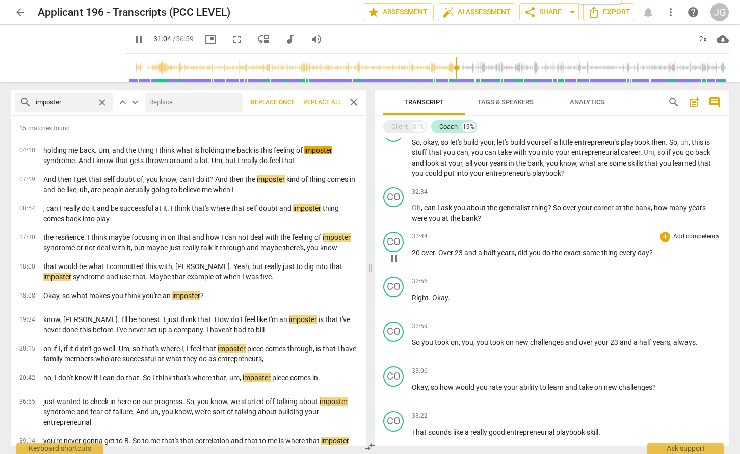
scroll to position [1874, 0]
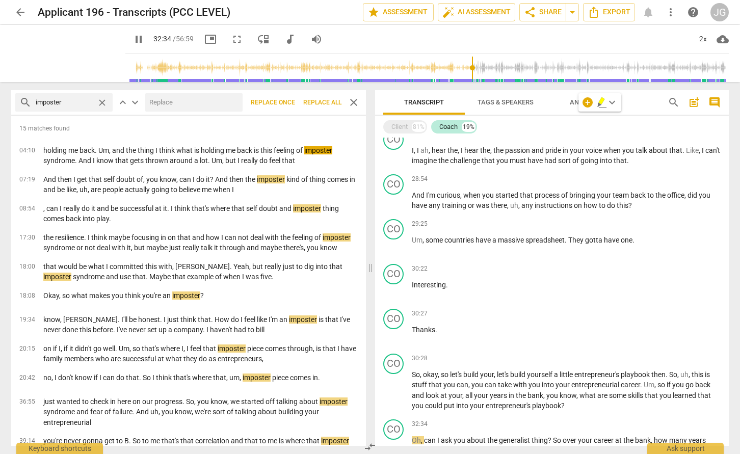
type input "1955"
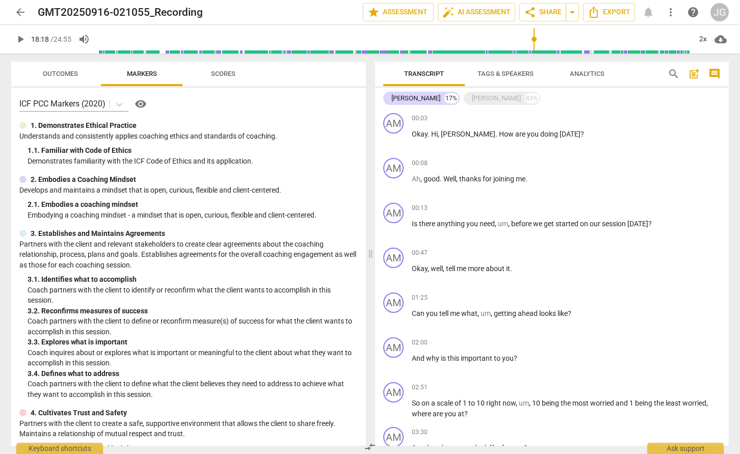
scroll to position [1243, 0]
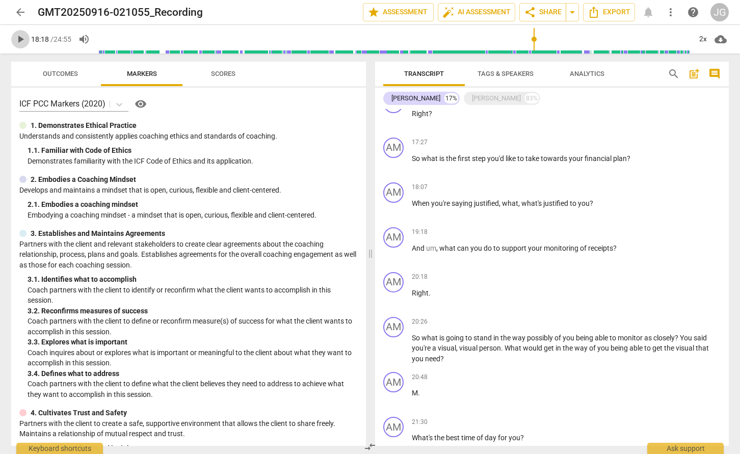
click at [25, 42] on span "play_arrow" at bounding box center [20, 39] width 12 height 12
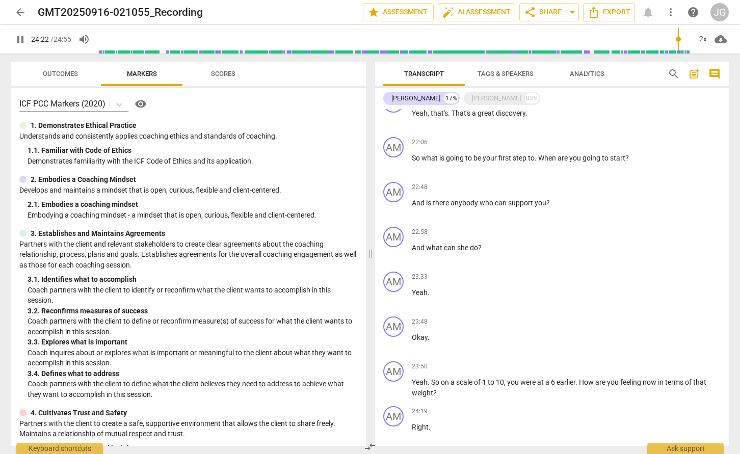
scroll to position [1831, 0]
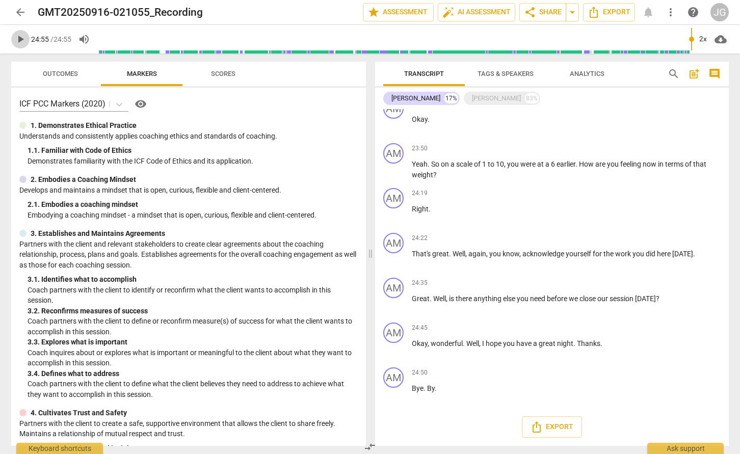
click at [22, 42] on span "play_arrow" at bounding box center [20, 39] width 12 height 12
click at [427, 92] on div "Angela Merrell 17%" at bounding box center [421, 98] width 76 height 13
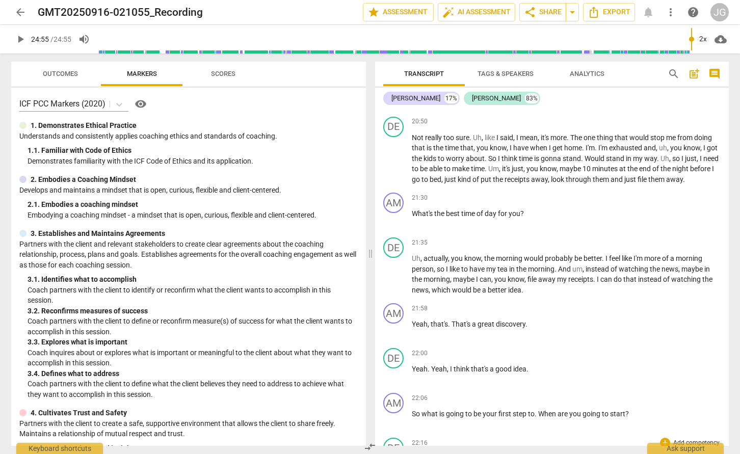
scroll to position [3744, 0]
click at [436, 91] on div "Angela Merrell 17% Derek 83%" at bounding box center [552, 98] width 338 height 17
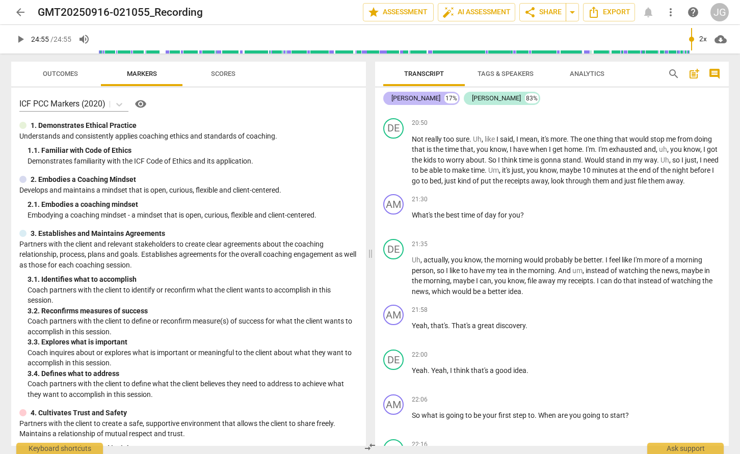
click at [436, 97] on div "Angela Merrell 17%" at bounding box center [421, 98] width 76 height 13
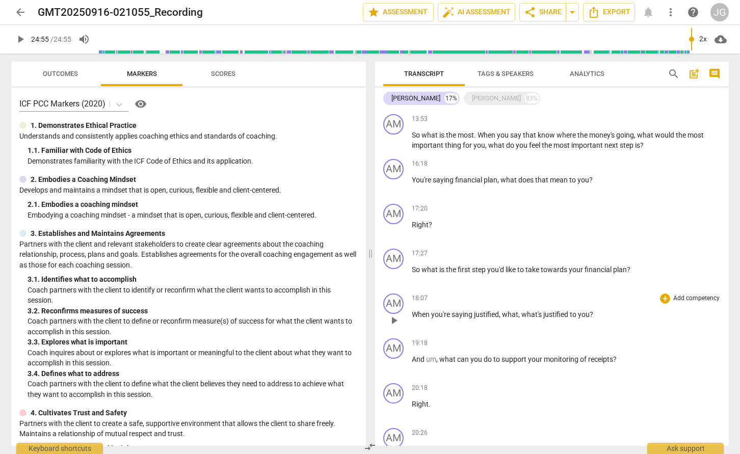
scroll to position [1130, 0]
drag, startPoint x: 598, startPoint y: 319, endPoint x: 410, endPoint y: 317, distance: 187.7
click at [410, 317] on div "AM play_arrow pause 18:07 + Add competency keyboard_arrow_right When you're say…" at bounding box center [552, 313] width 354 height 45
copy p "When you're saying justified , what , what's justified to you ?"
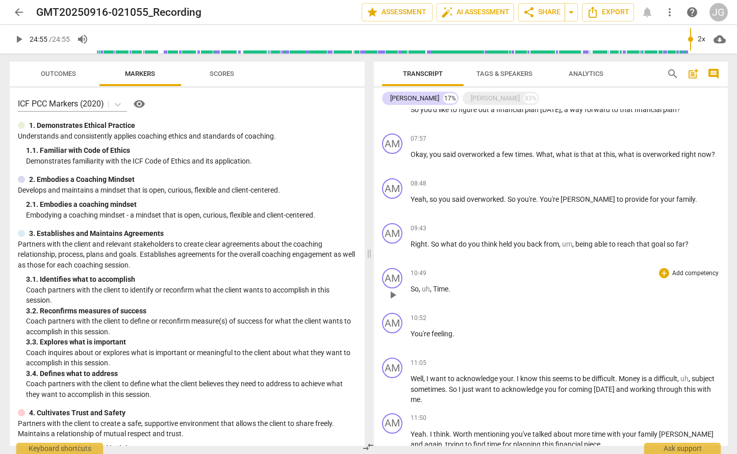
scroll to position [701, 0]
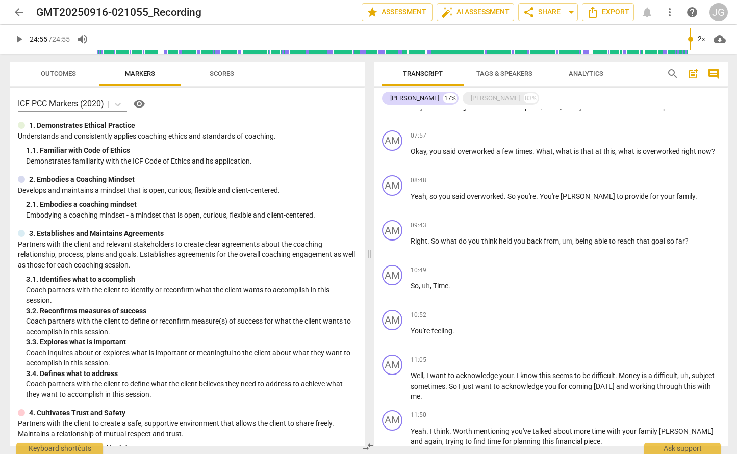
type input "1495"
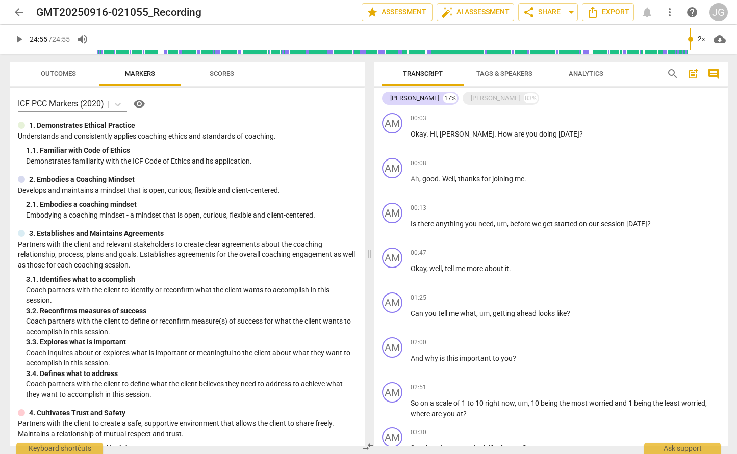
scroll to position [701, 0]
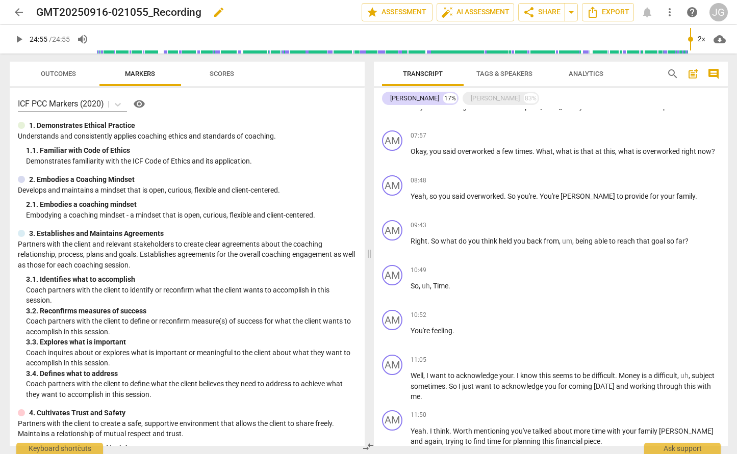
type input "1495"
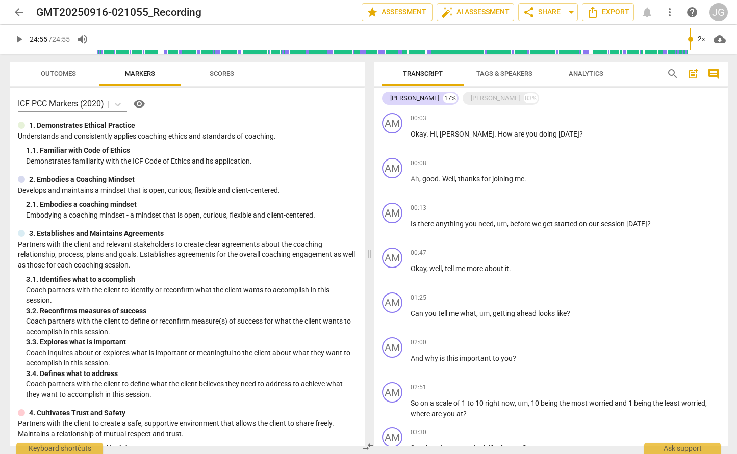
scroll to position [701, 0]
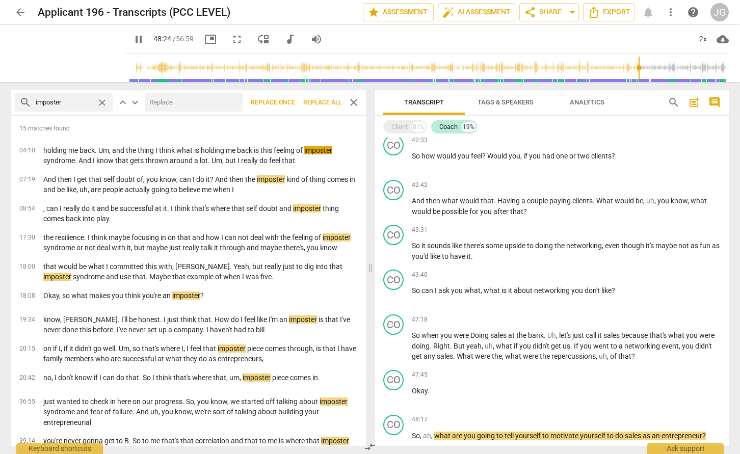
scroll to position [3288, 0]
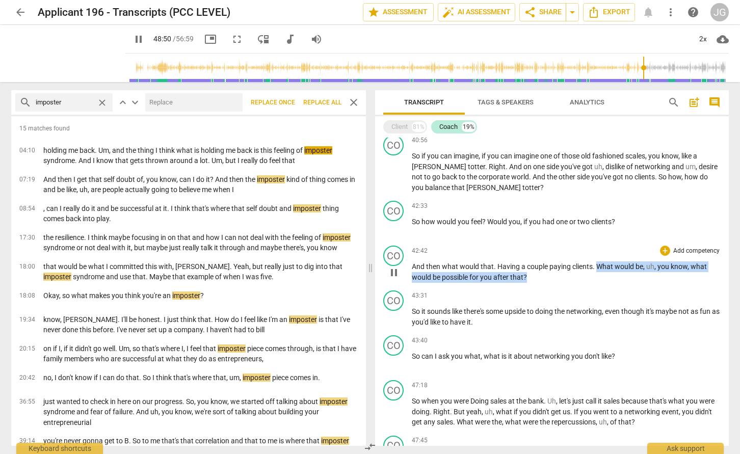
drag, startPoint x: 598, startPoint y: 265, endPoint x: 601, endPoint y: 277, distance: 12.3
click at [601, 277] on p "And then what would that . Having a couple paying clients . What would be , uh …" at bounding box center [566, 272] width 309 height 21
copy p "What would be , uh , you know , what would be possible for you after that ?"
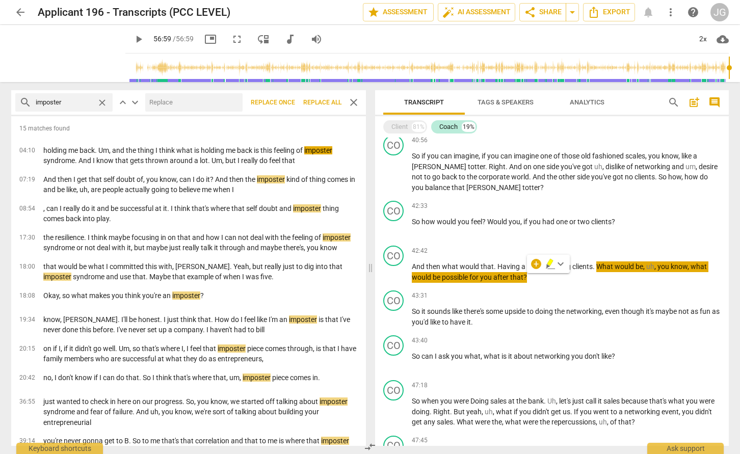
type input "3419"
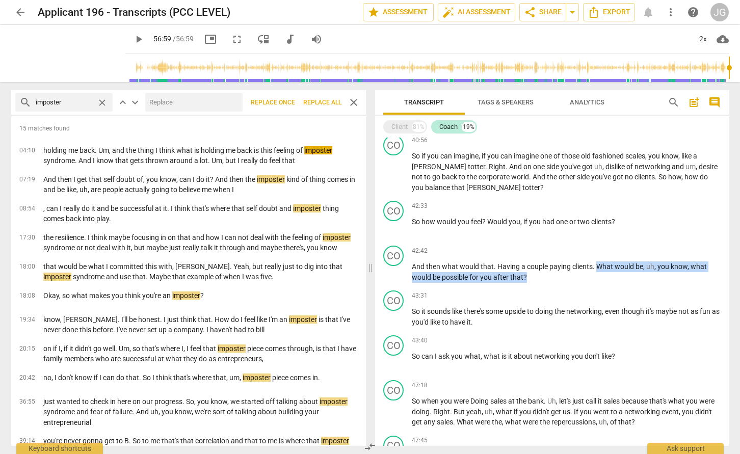
scroll to position [3957, 0]
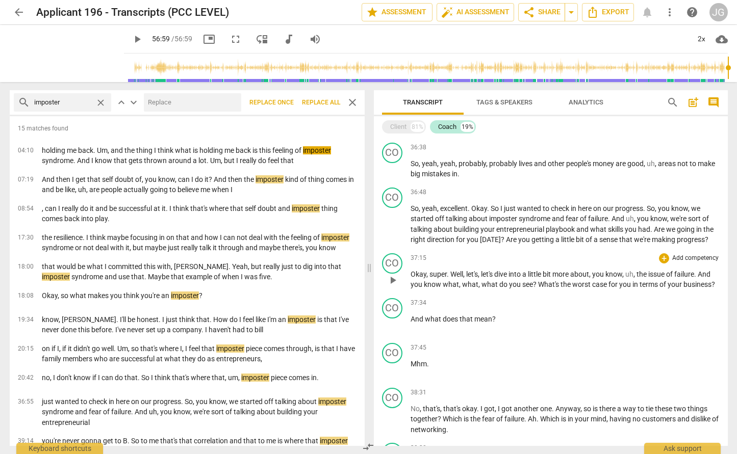
click at [482, 257] on div "37:15 + Add competency keyboard_arrow_right" at bounding box center [564, 258] width 309 height 10
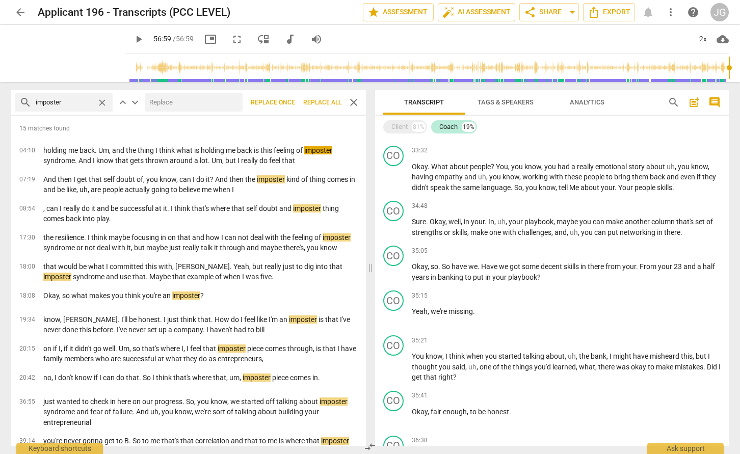
scroll to position [2411, 0]
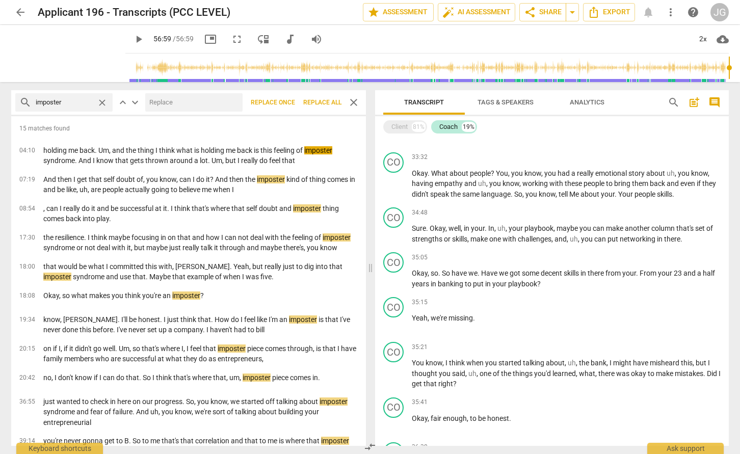
click at [666, 107] on span "search" at bounding box center [674, 102] width 16 height 12
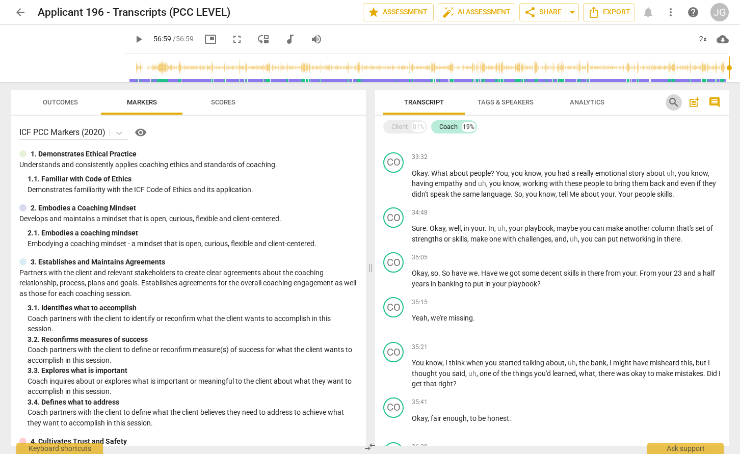
click at [666, 107] on span "search" at bounding box center [674, 102] width 16 height 12
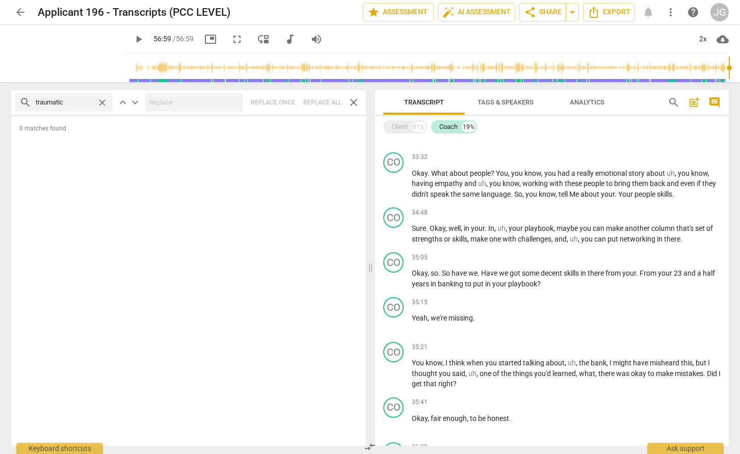
type input "traumatic"
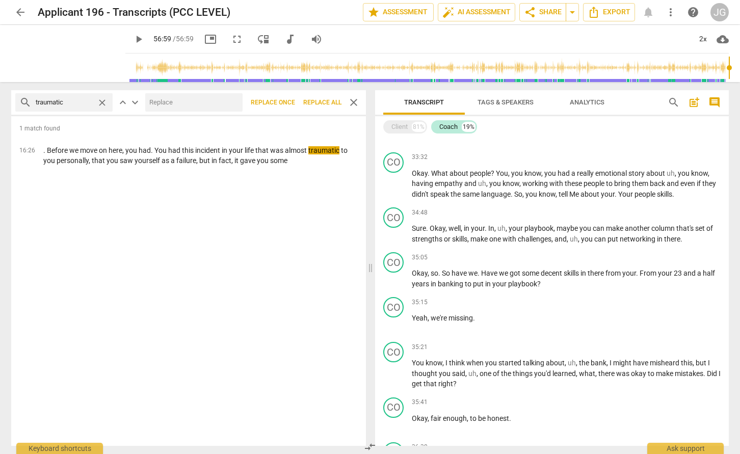
type input "3419"
